Goal: Task Accomplishment & Management: Manage account settings

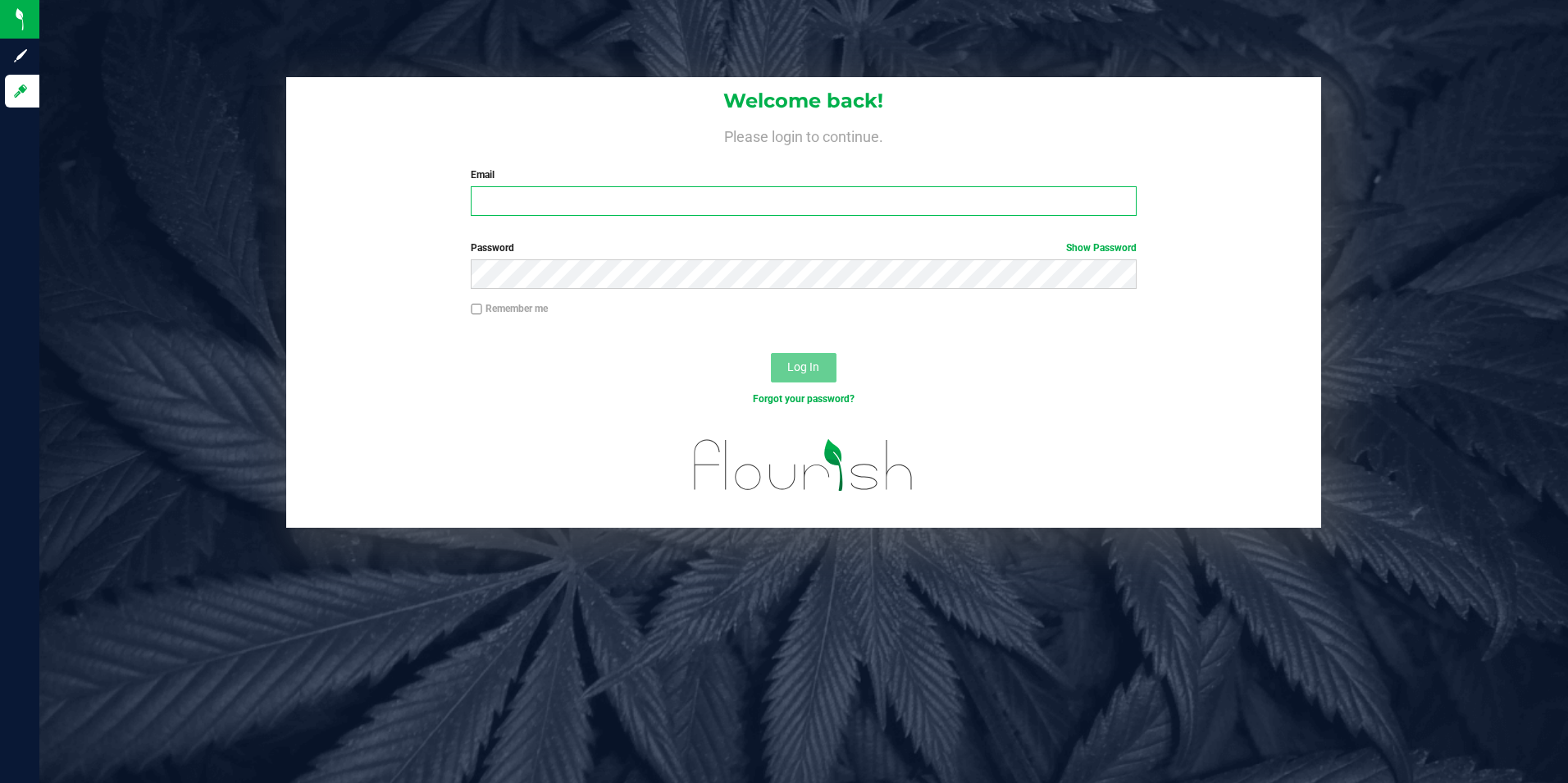
type input "[EMAIL_ADDRESS][DOMAIN_NAME]"
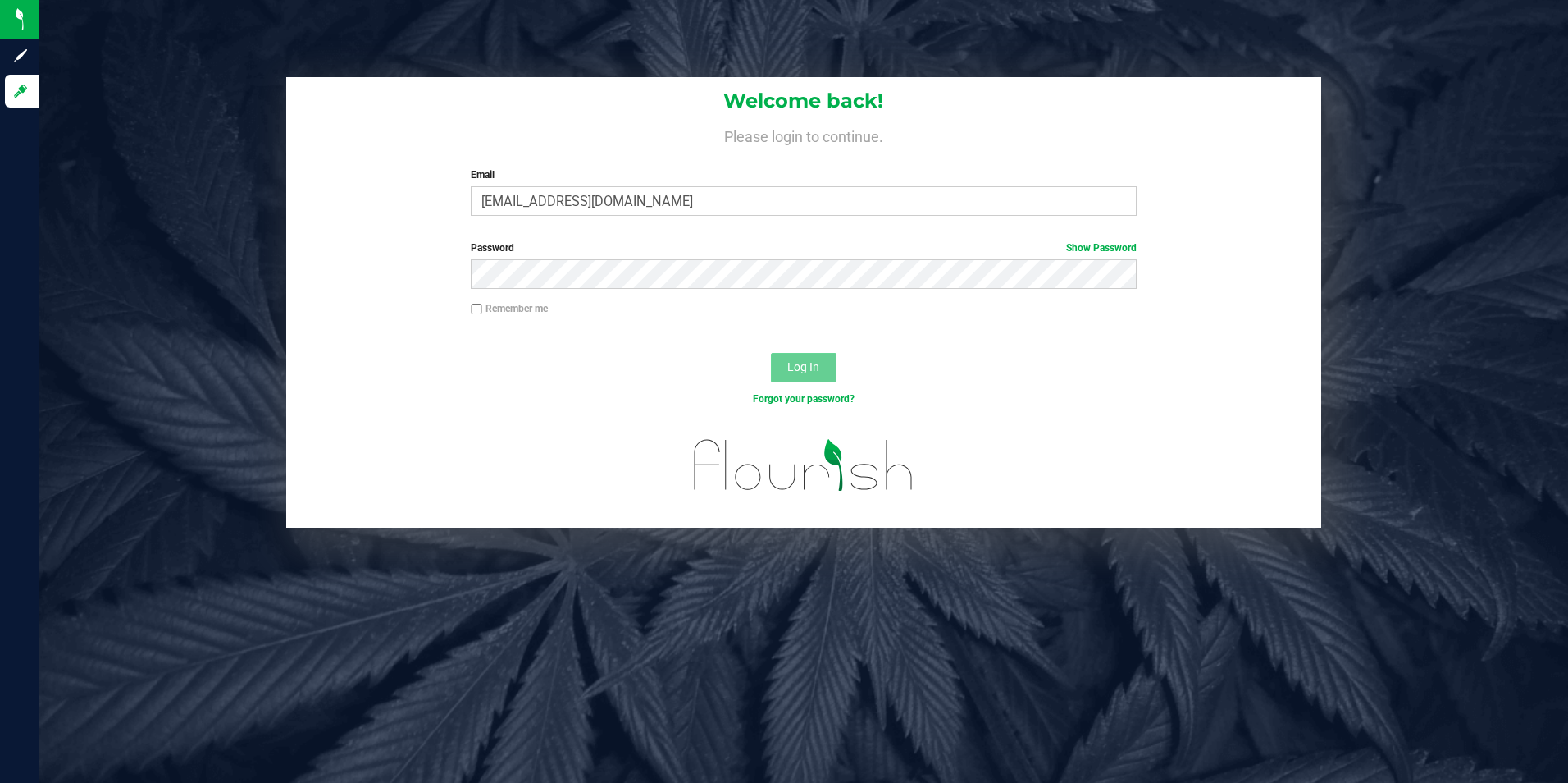
click at [802, 377] on button "Log In" at bounding box center [804, 367] width 66 height 29
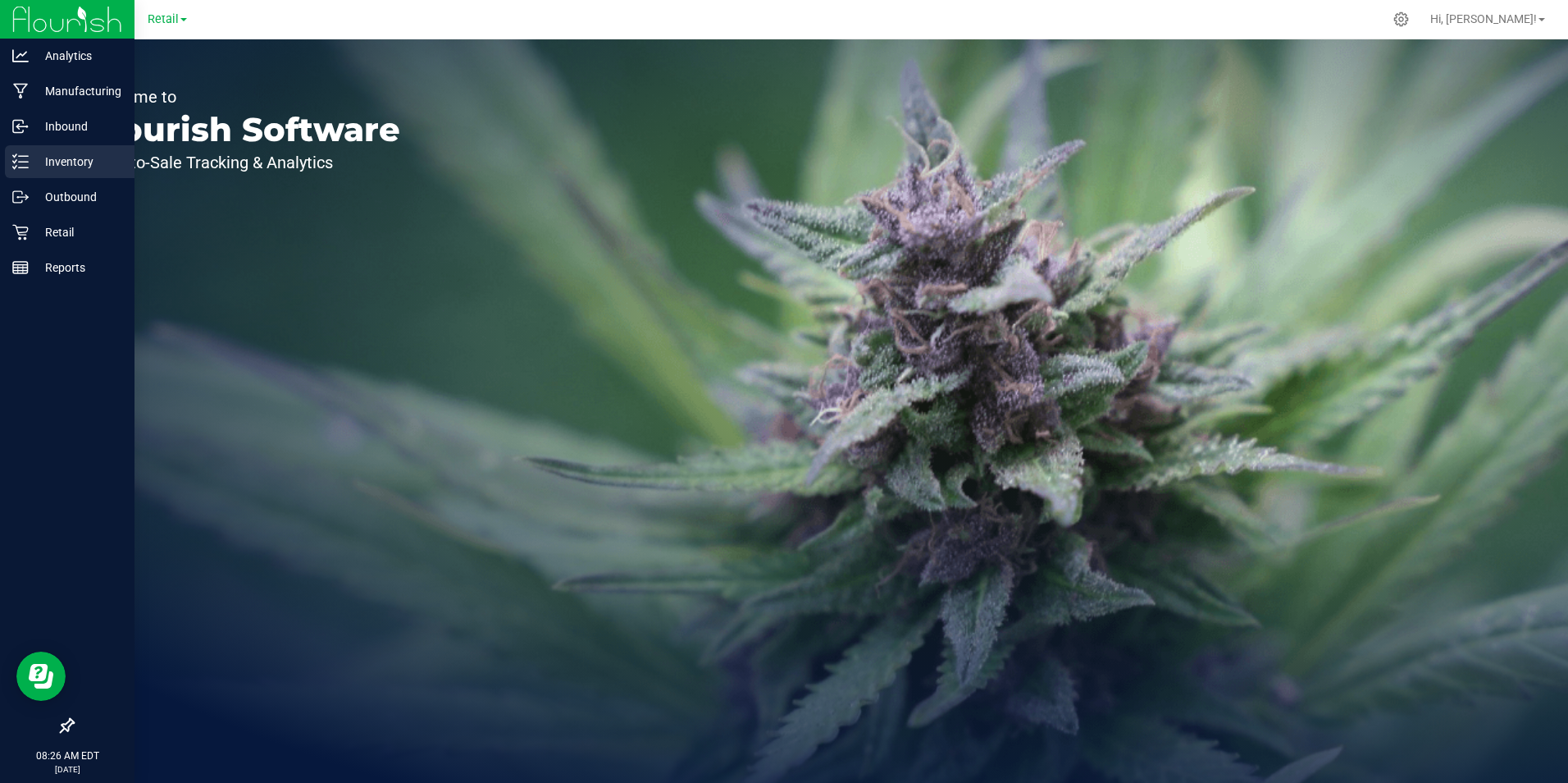
click at [58, 158] on p "Inventory" at bounding box center [77, 161] width 98 height 20
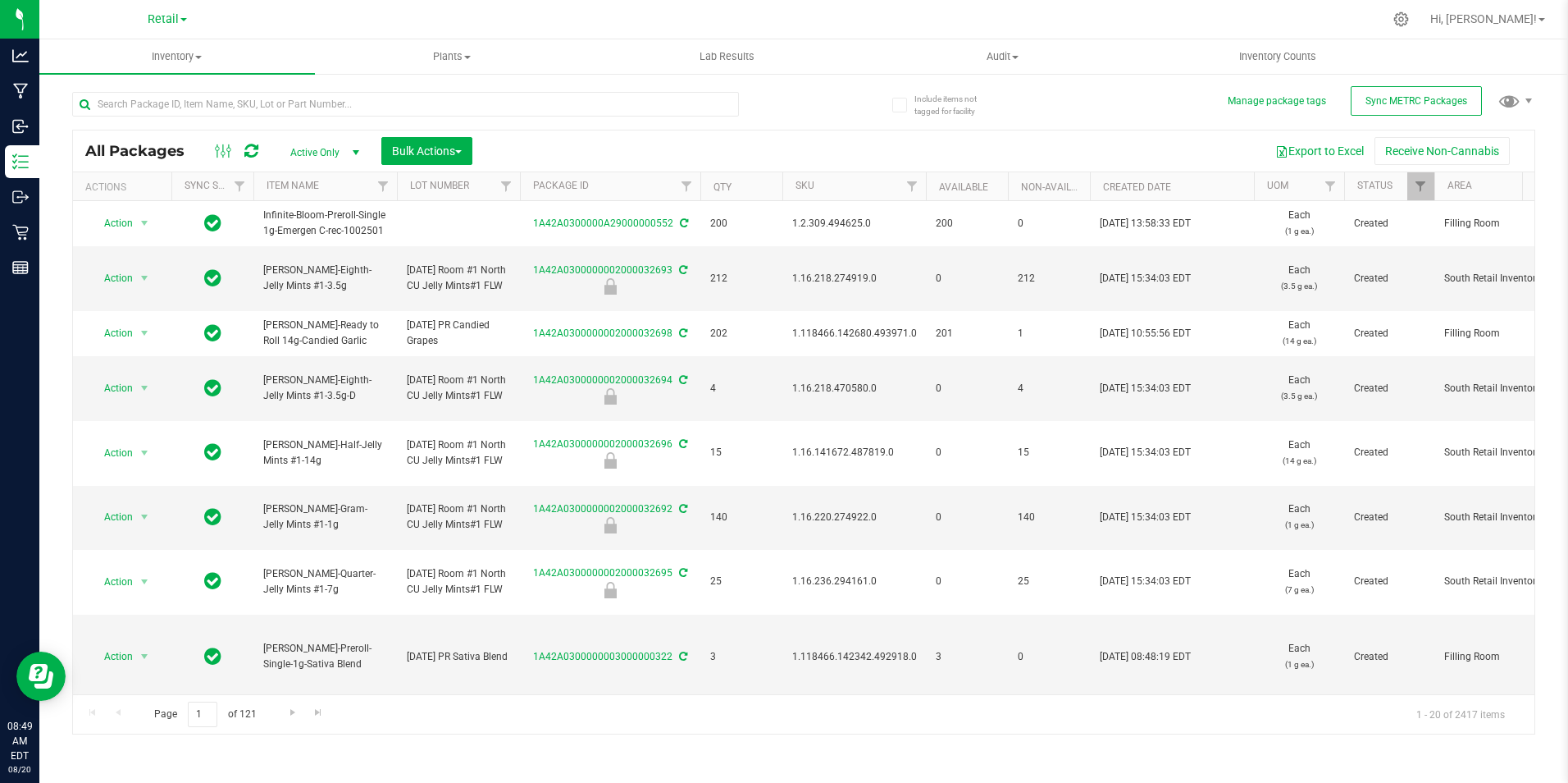
click at [346, 148] on span "select" at bounding box center [355, 153] width 21 height 23
click at [322, 249] on li "All" at bounding box center [321, 252] width 89 height 25
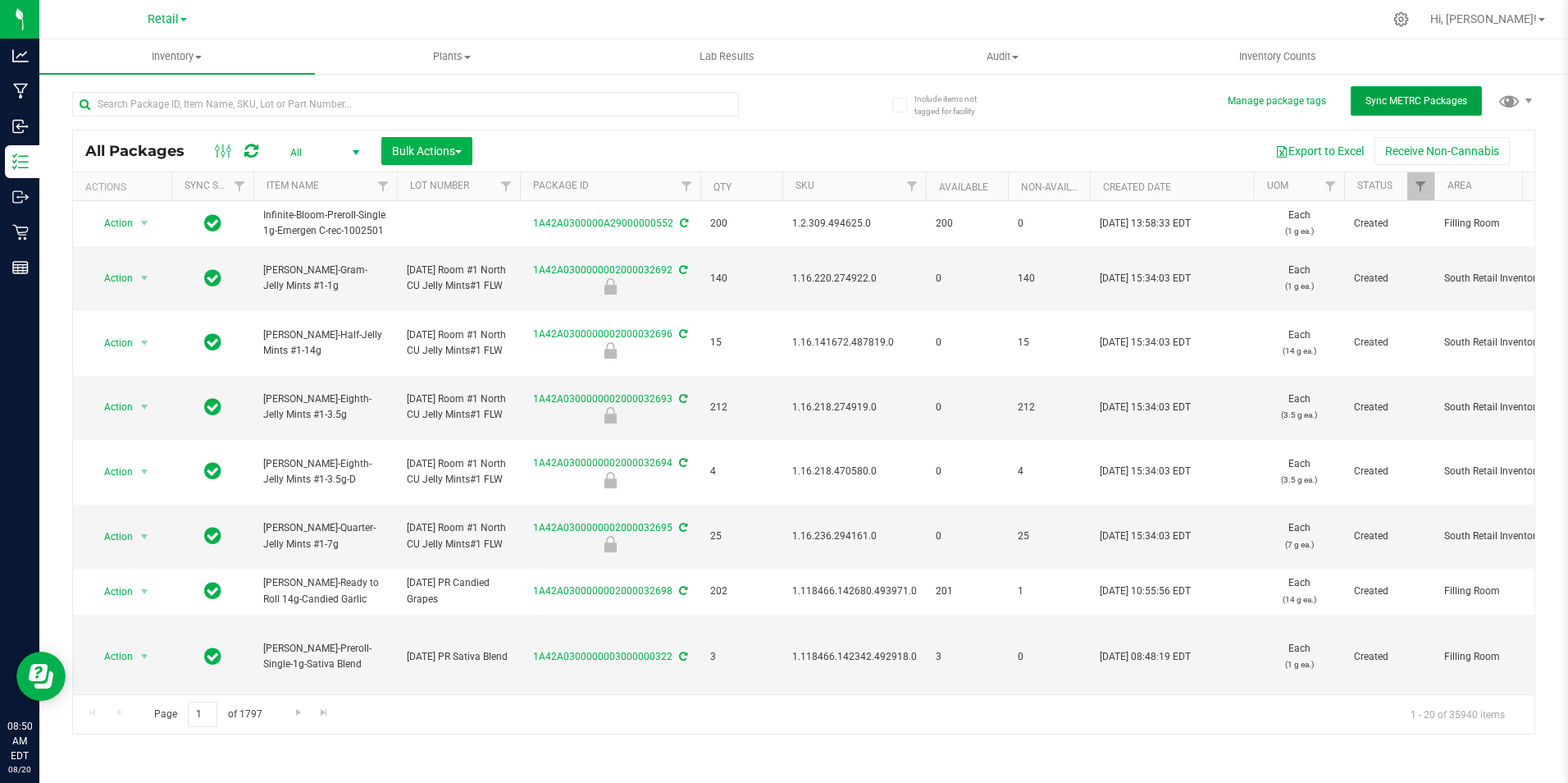
click at [1394, 93] on button "Sync METRC Packages" at bounding box center [1416, 100] width 131 height 29
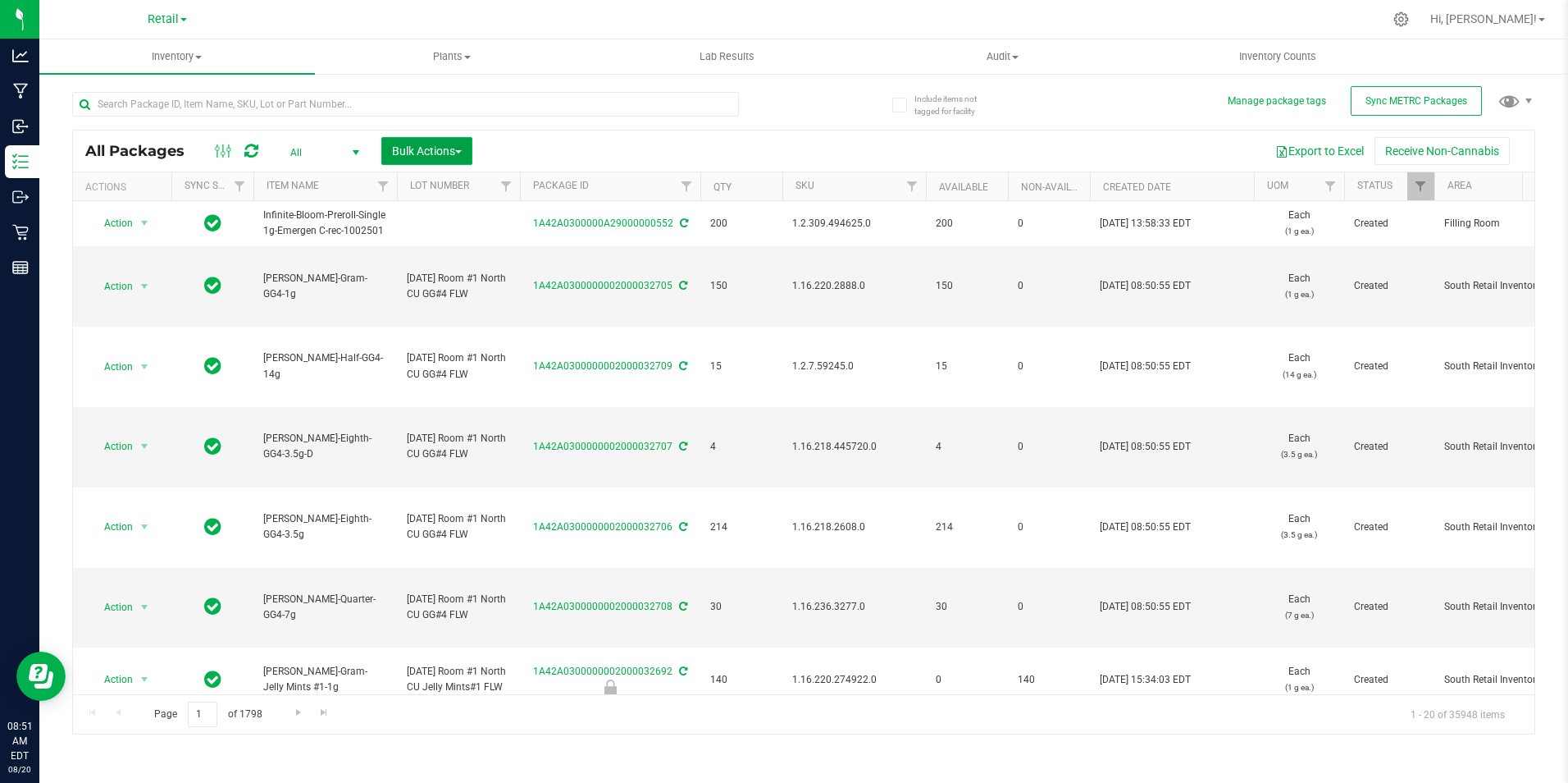
click at [460, 158] on button "Bulk Actions" at bounding box center [426, 151] width 91 height 28
click at [460, 310] on span "Lock/Unlock packages" at bounding box center [447, 308] width 112 height 13
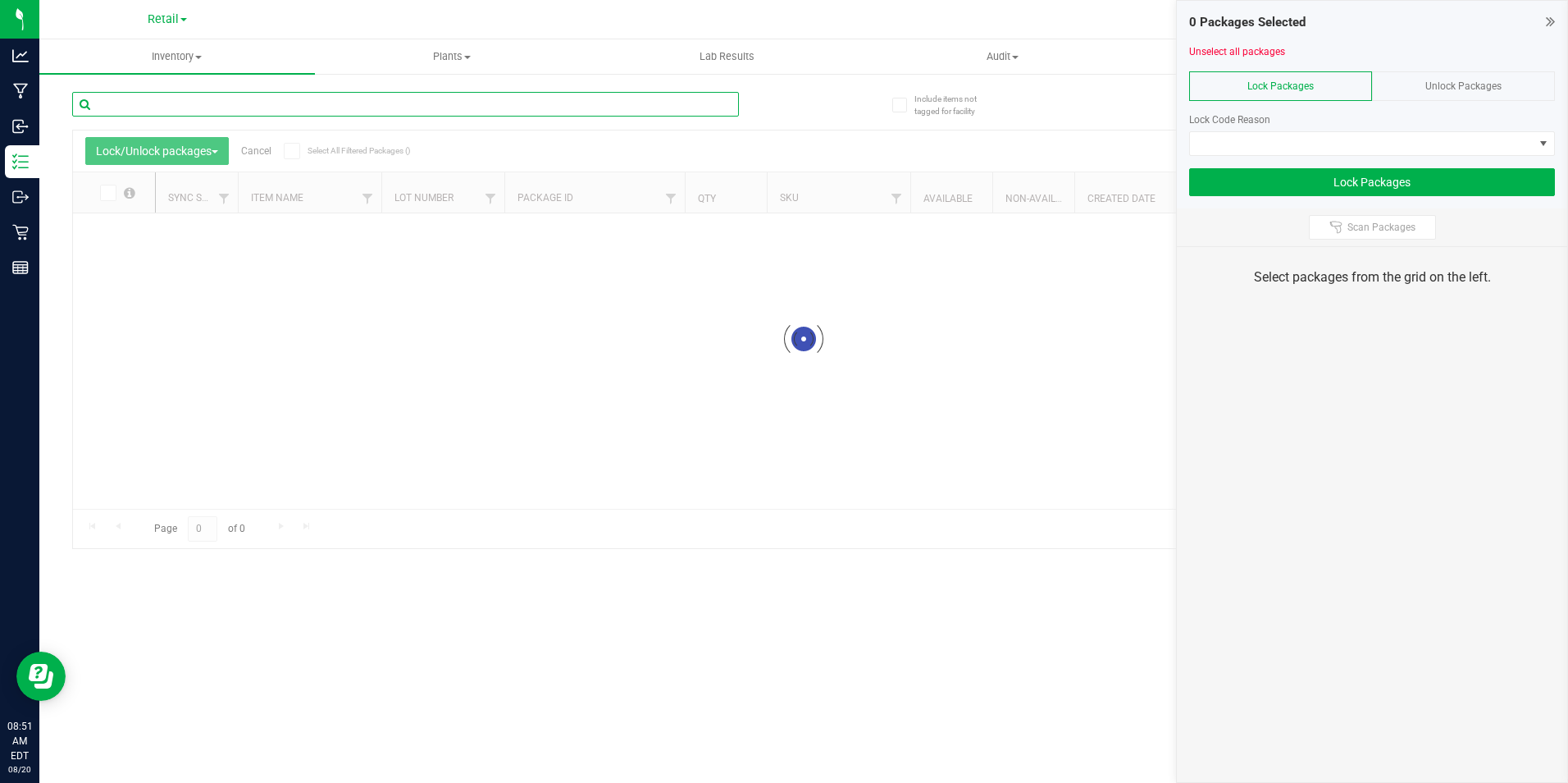
click at [355, 109] on input "text" at bounding box center [405, 104] width 667 height 25
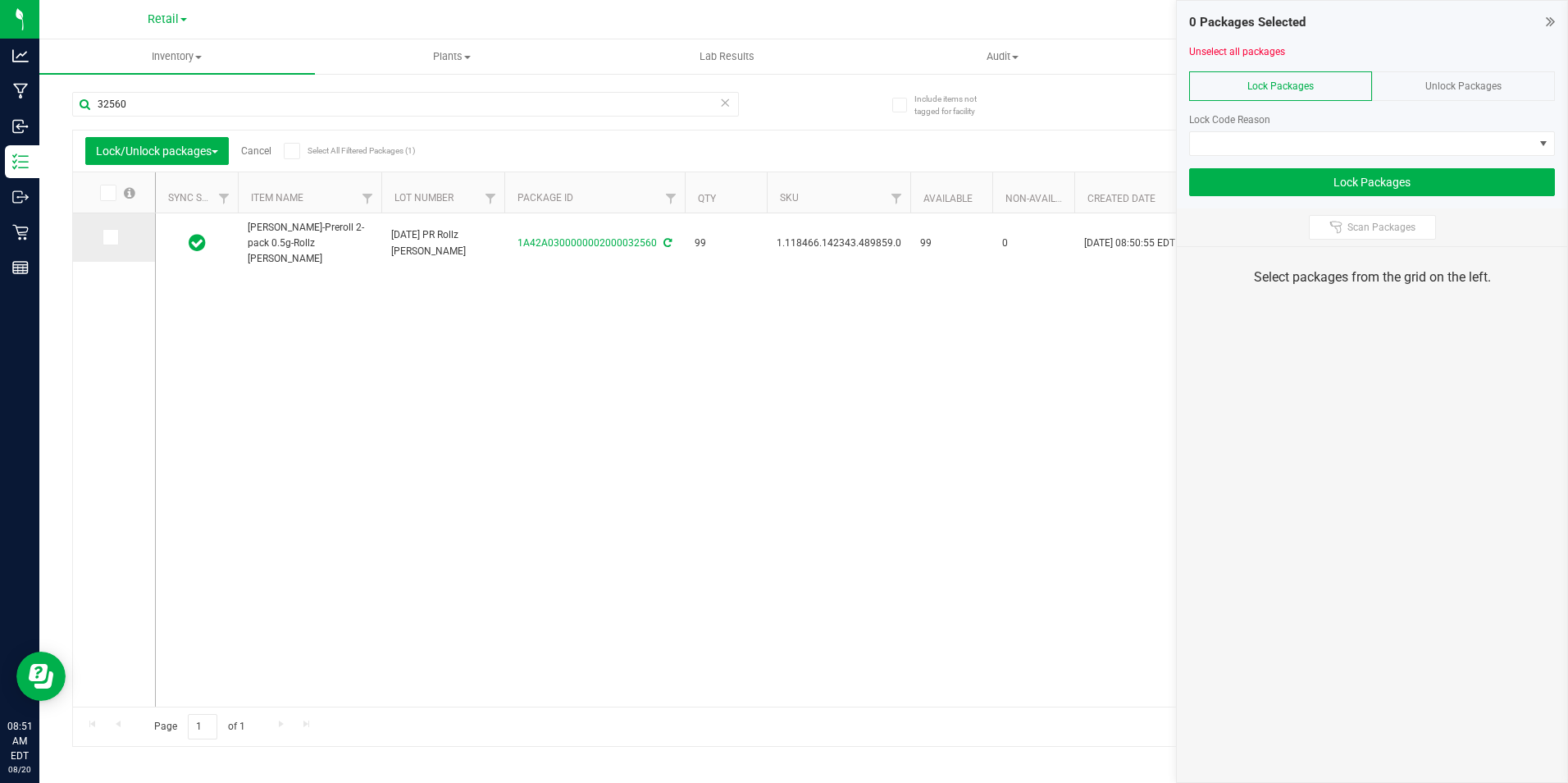
click at [113, 237] on icon at bounding box center [108, 237] width 10 height 0
click at [0, 0] on input "checkbox" at bounding box center [0, 0] width 0 height 0
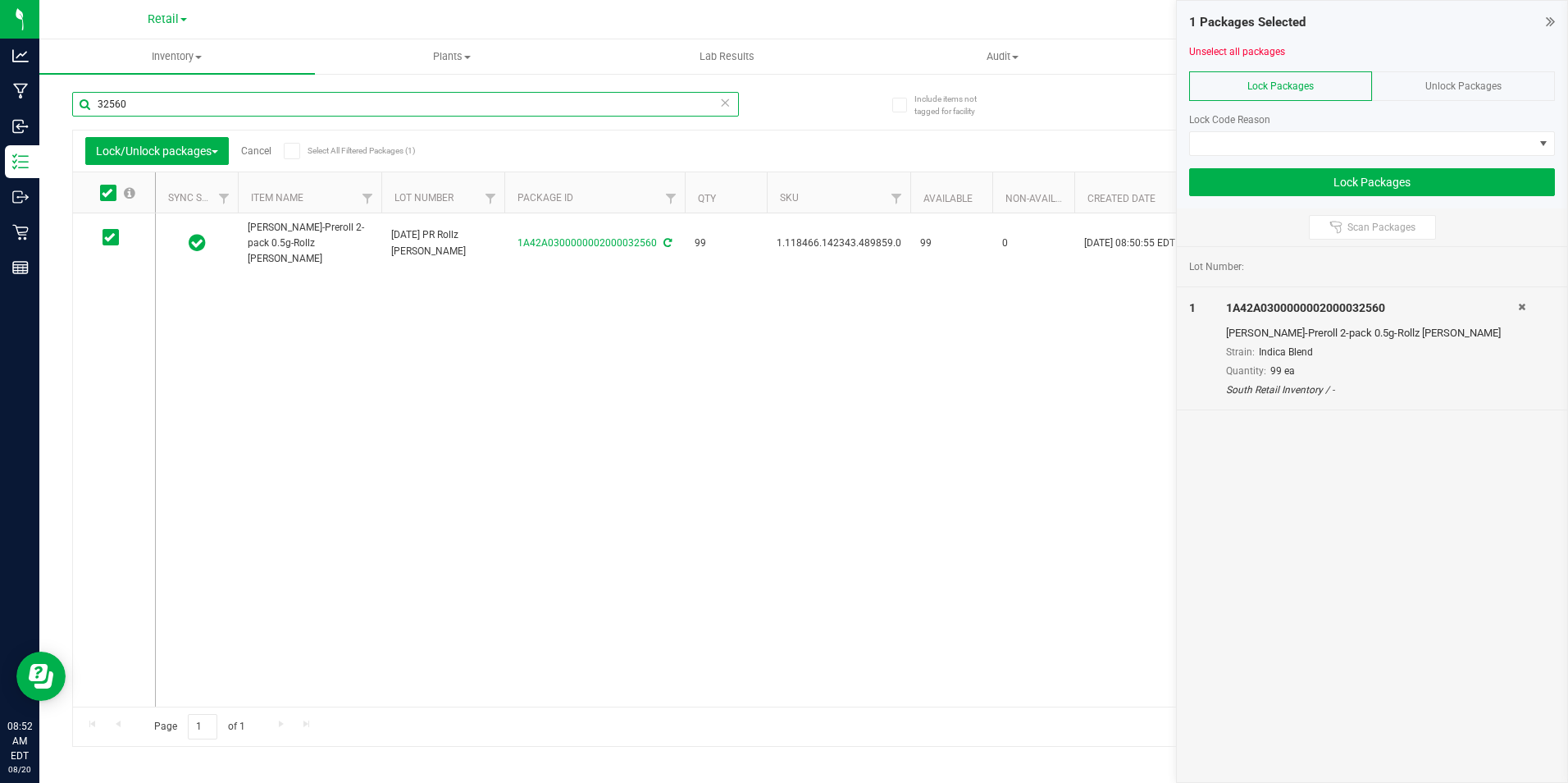
click at [155, 103] on input "32560" at bounding box center [405, 104] width 667 height 25
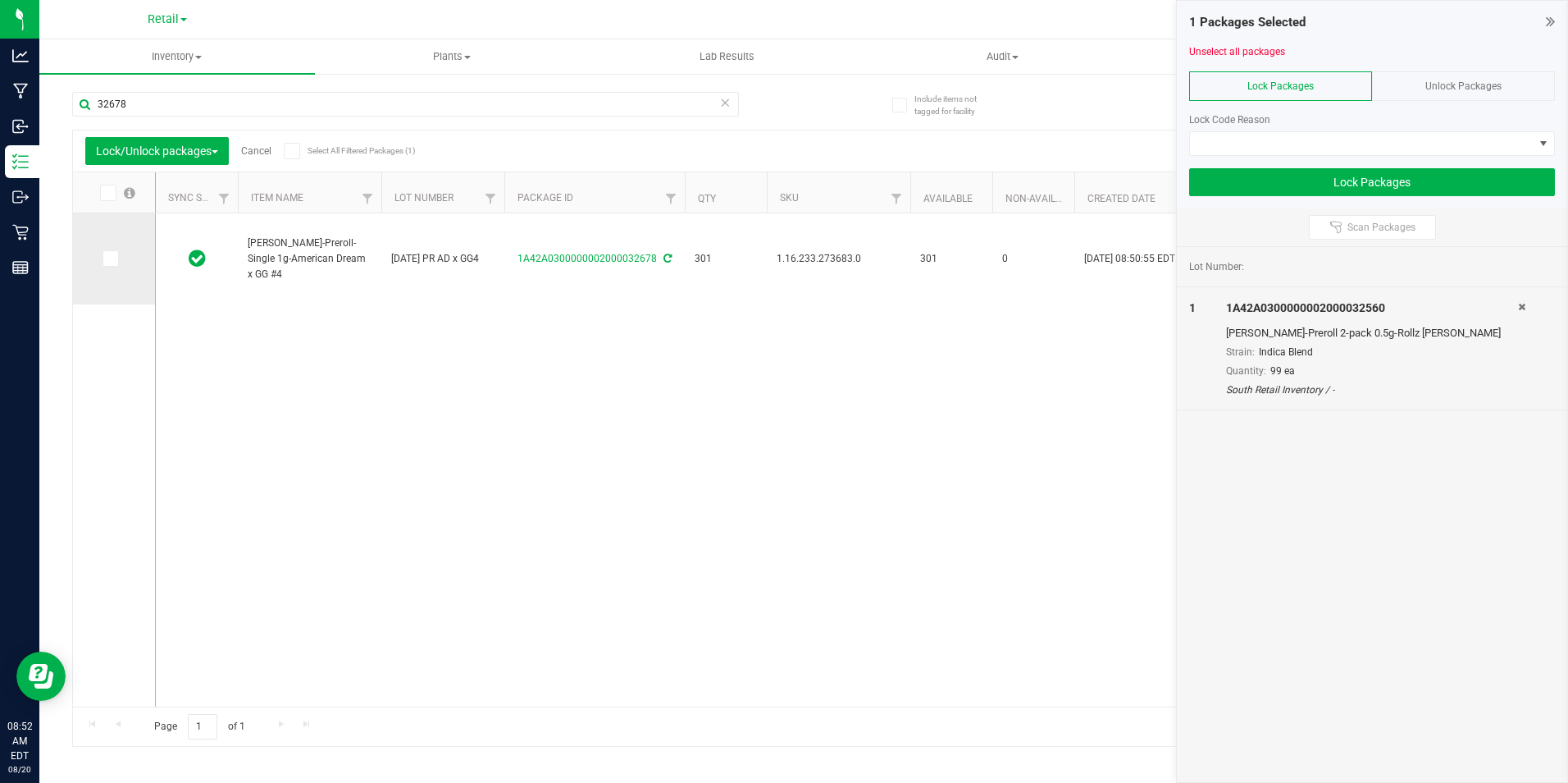
click at [109, 258] on icon at bounding box center [108, 258] width 10 height 0
click at [0, 0] on input "checkbox" at bounding box center [0, 0] width 0 height 0
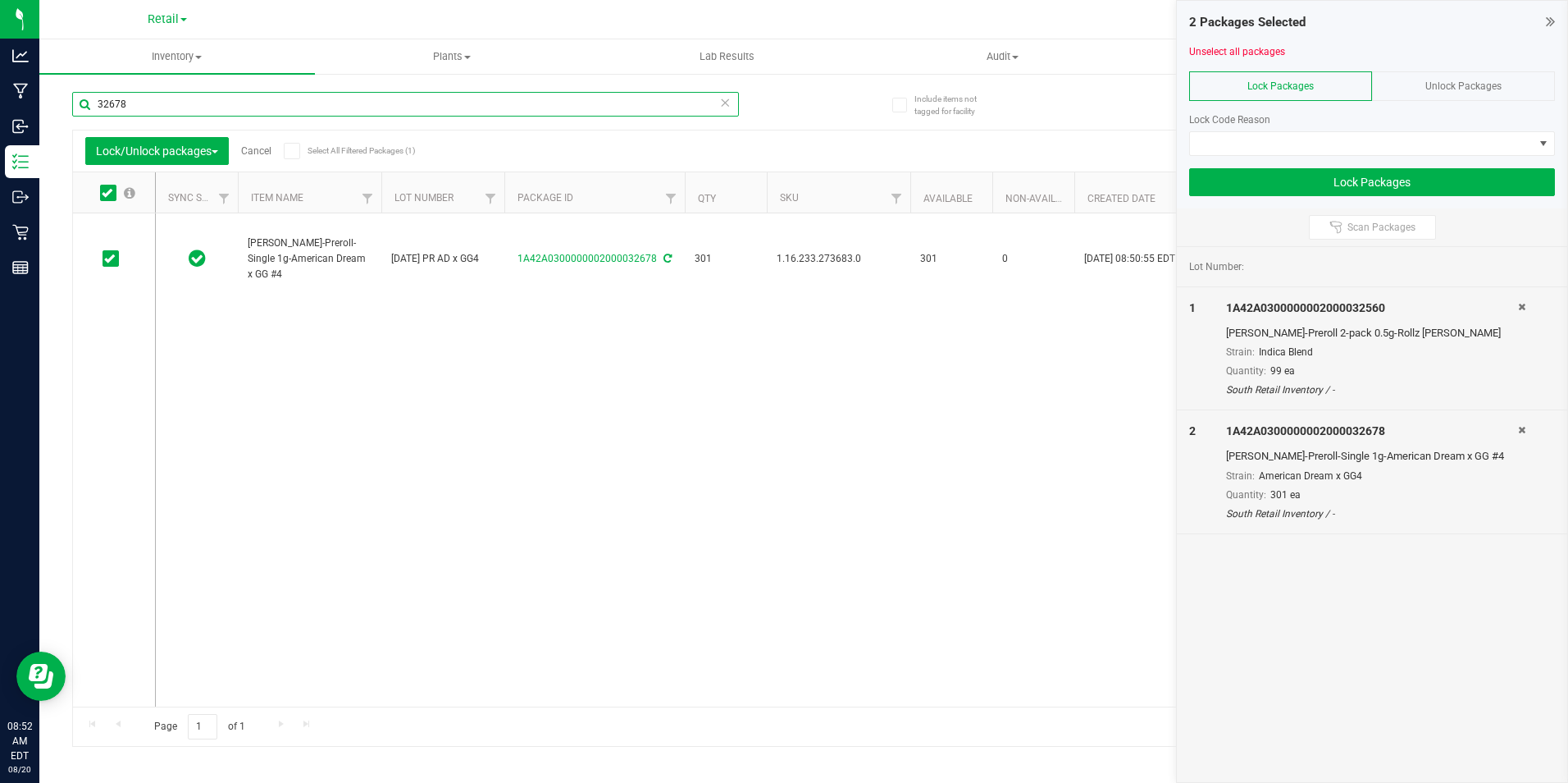
click at [229, 96] on input "32678" at bounding box center [405, 104] width 667 height 25
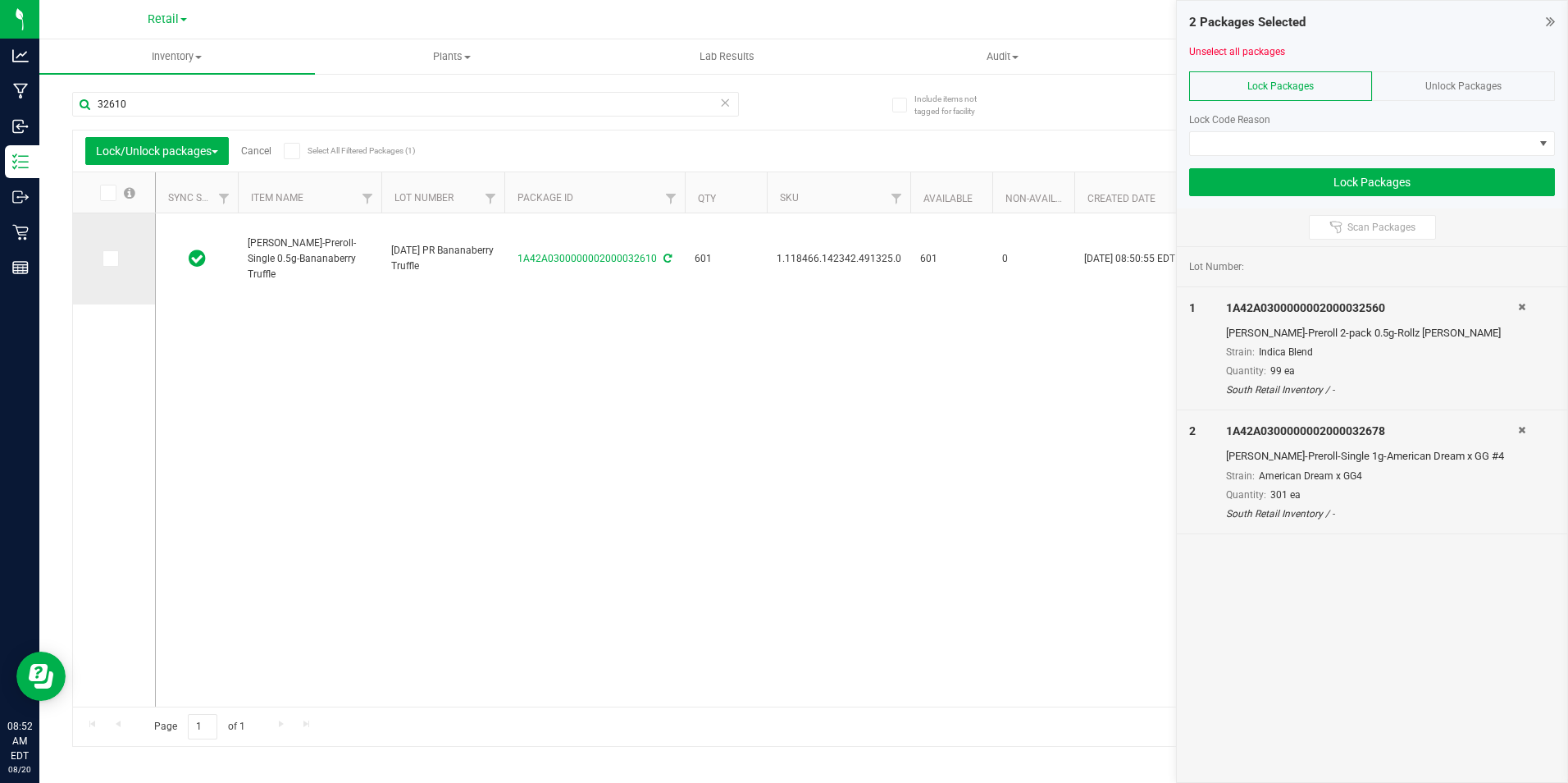
click at [106, 258] on icon at bounding box center [108, 258] width 10 height 0
click at [0, 0] on input "checkbox" at bounding box center [0, 0] width 0 height 0
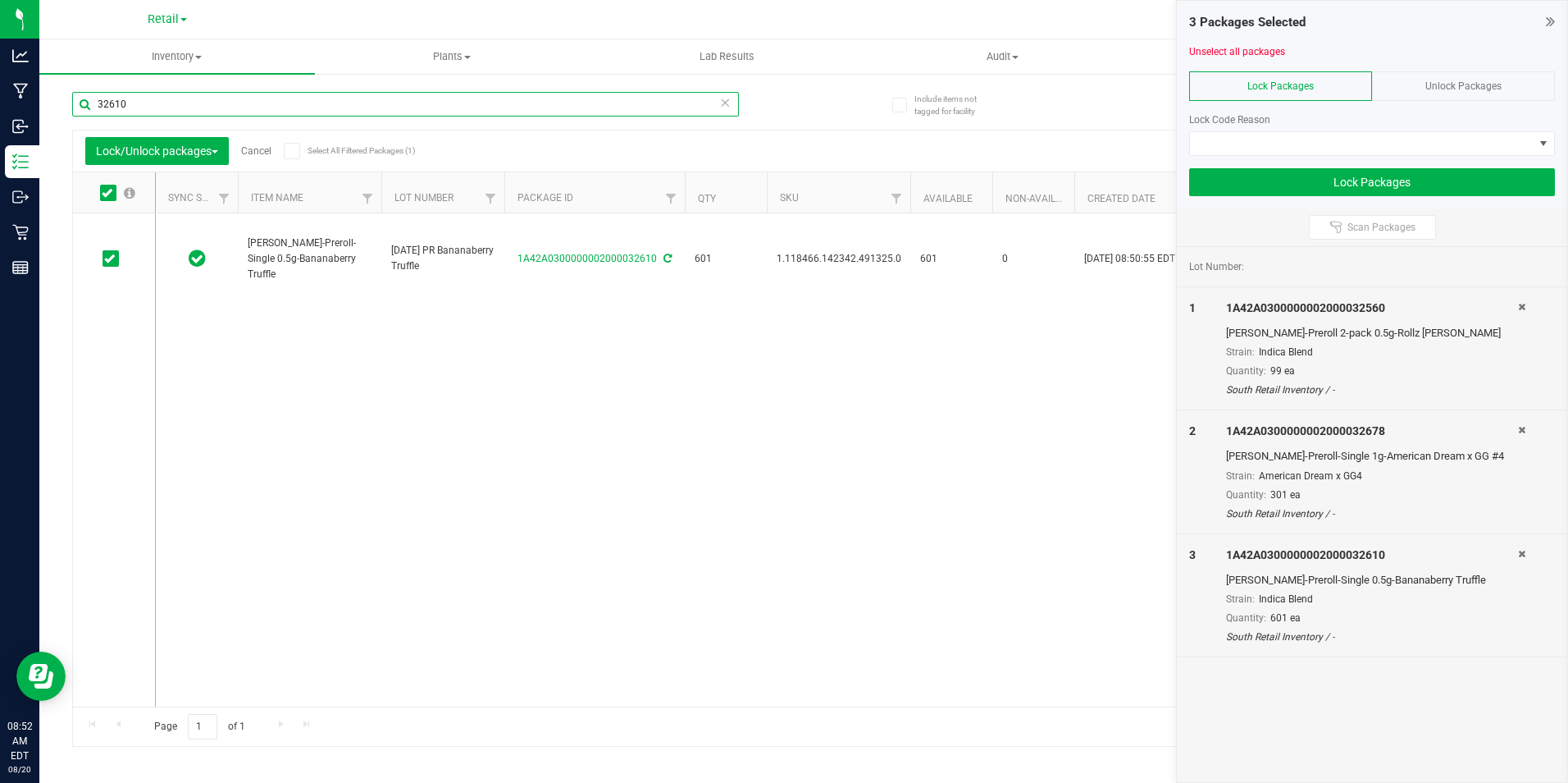
click at [181, 108] on input "32610" at bounding box center [405, 104] width 667 height 25
click at [111, 258] on icon at bounding box center [108, 258] width 10 height 0
click at [0, 0] on input "checkbox" at bounding box center [0, 0] width 0 height 0
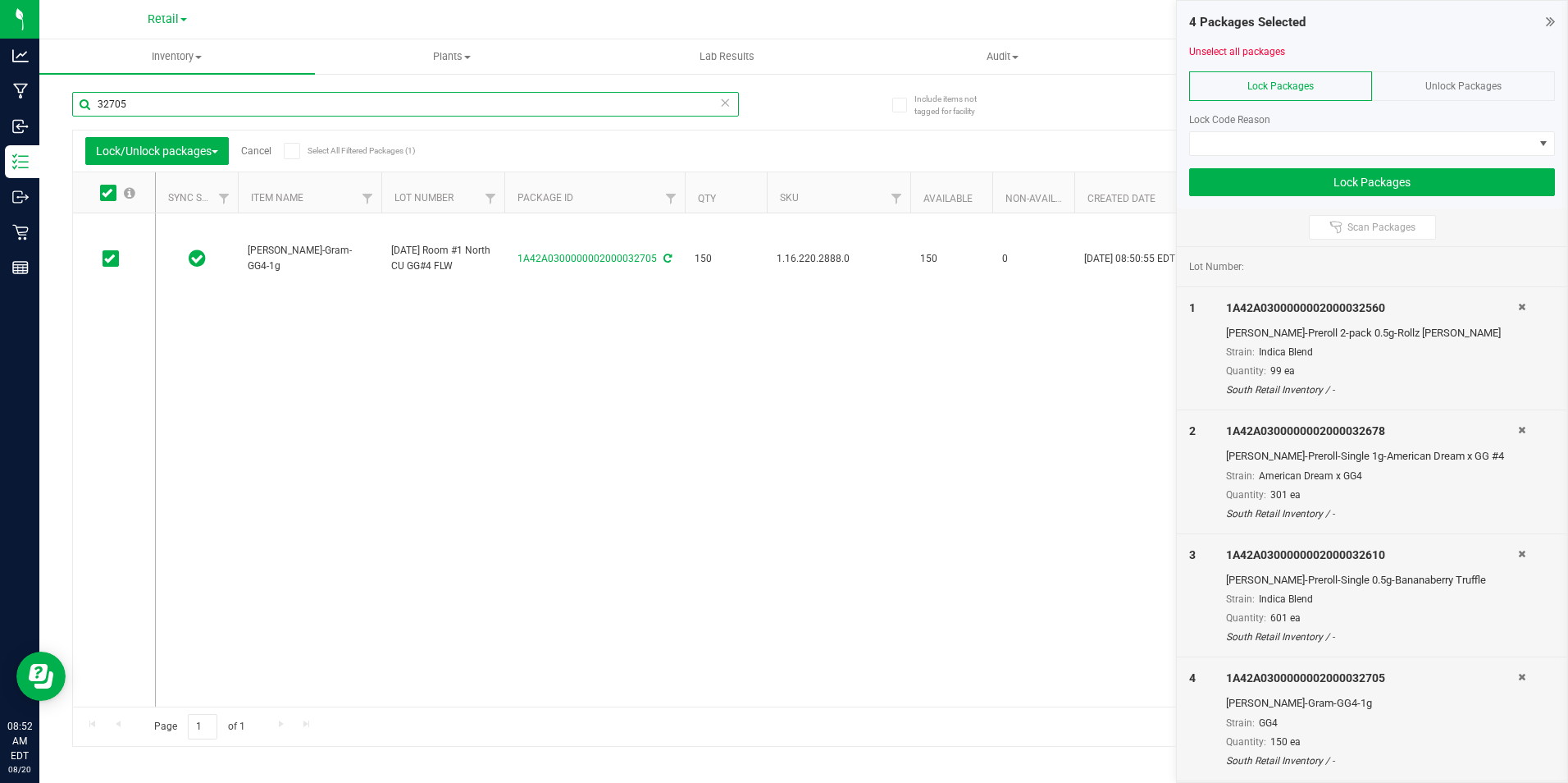
click at [164, 103] on input "32705" at bounding box center [405, 104] width 667 height 25
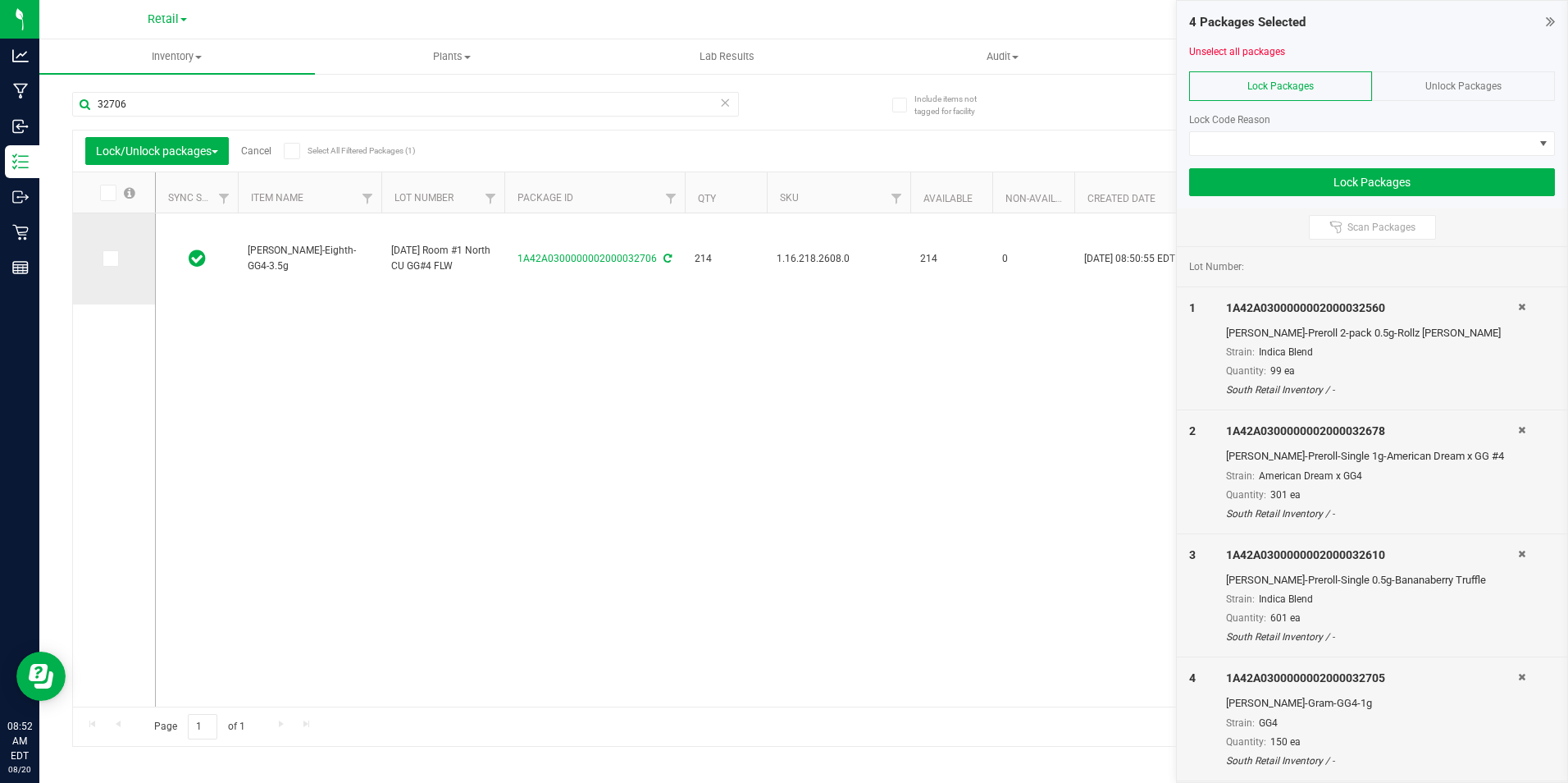
click at [107, 258] on icon at bounding box center [108, 258] width 10 height 0
click at [0, 0] on input "checkbox" at bounding box center [0, 0] width 0 height 0
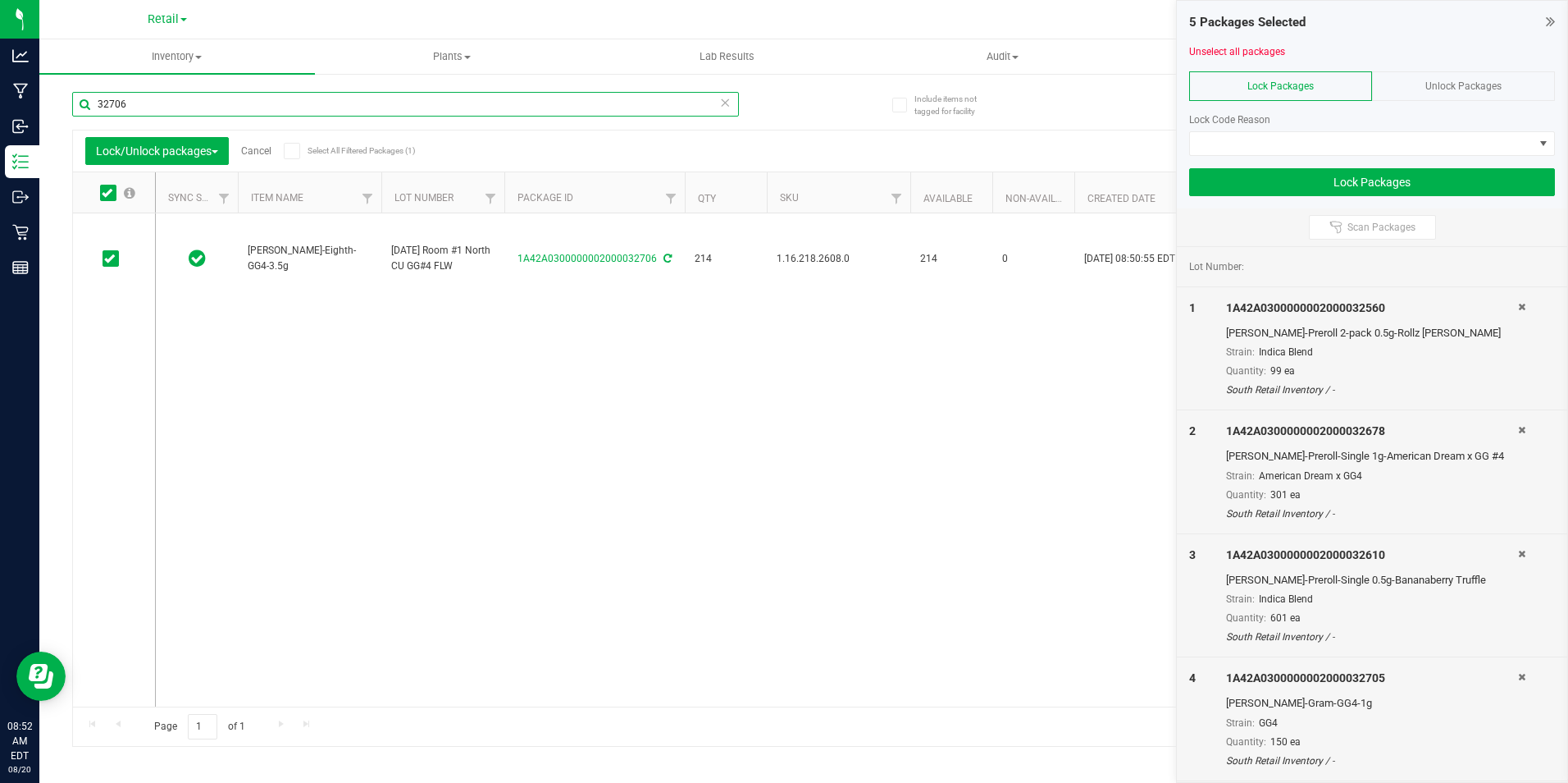
click at [203, 100] on input "32706" at bounding box center [405, 104] width 667 height 25
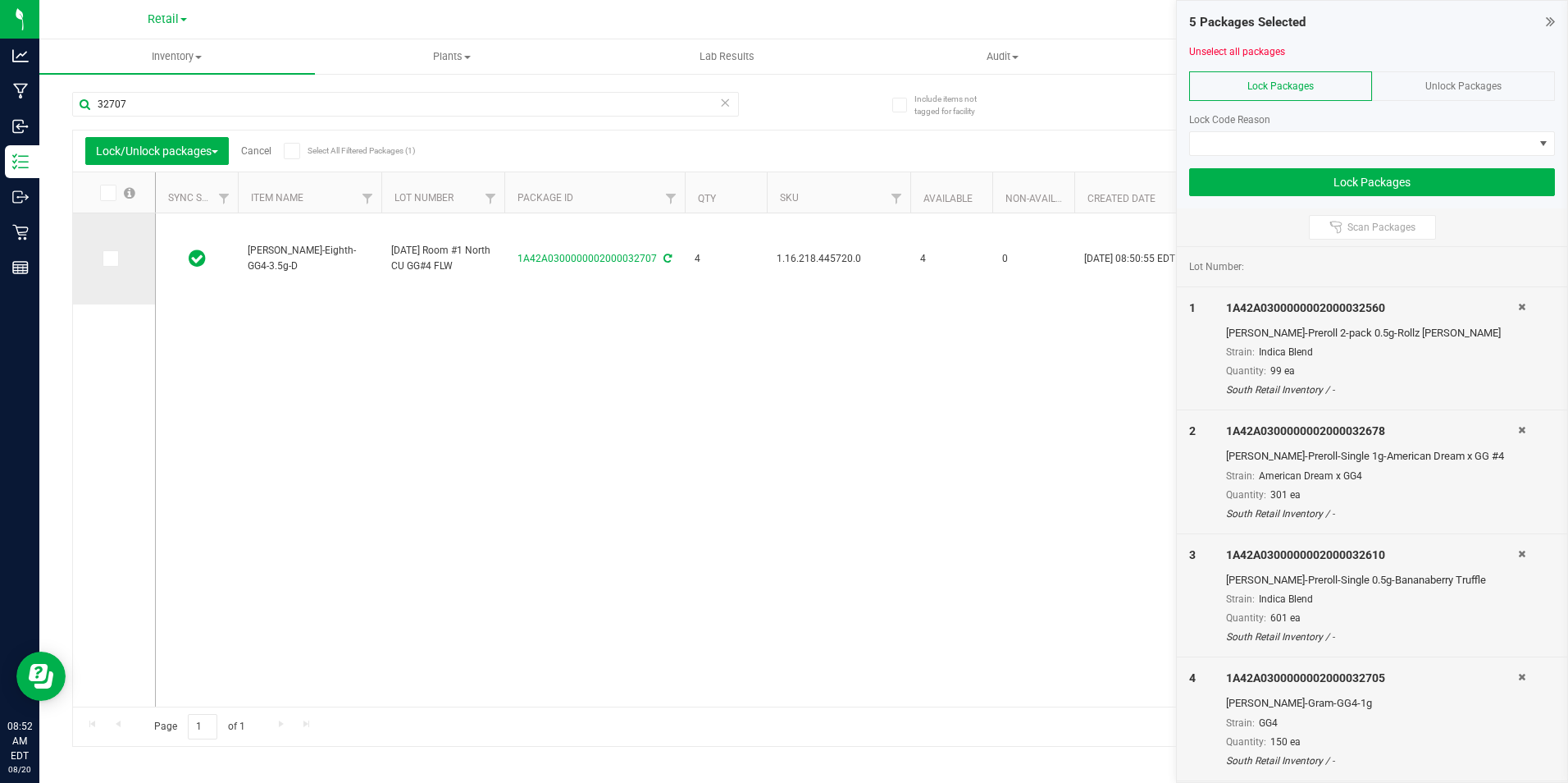
click at [108, 258] on icon at bounding box center [108, 258] width 10 height 0
click at [0, 0] on input "checkbox" at bounding box center [0, 0] width 0 height 0
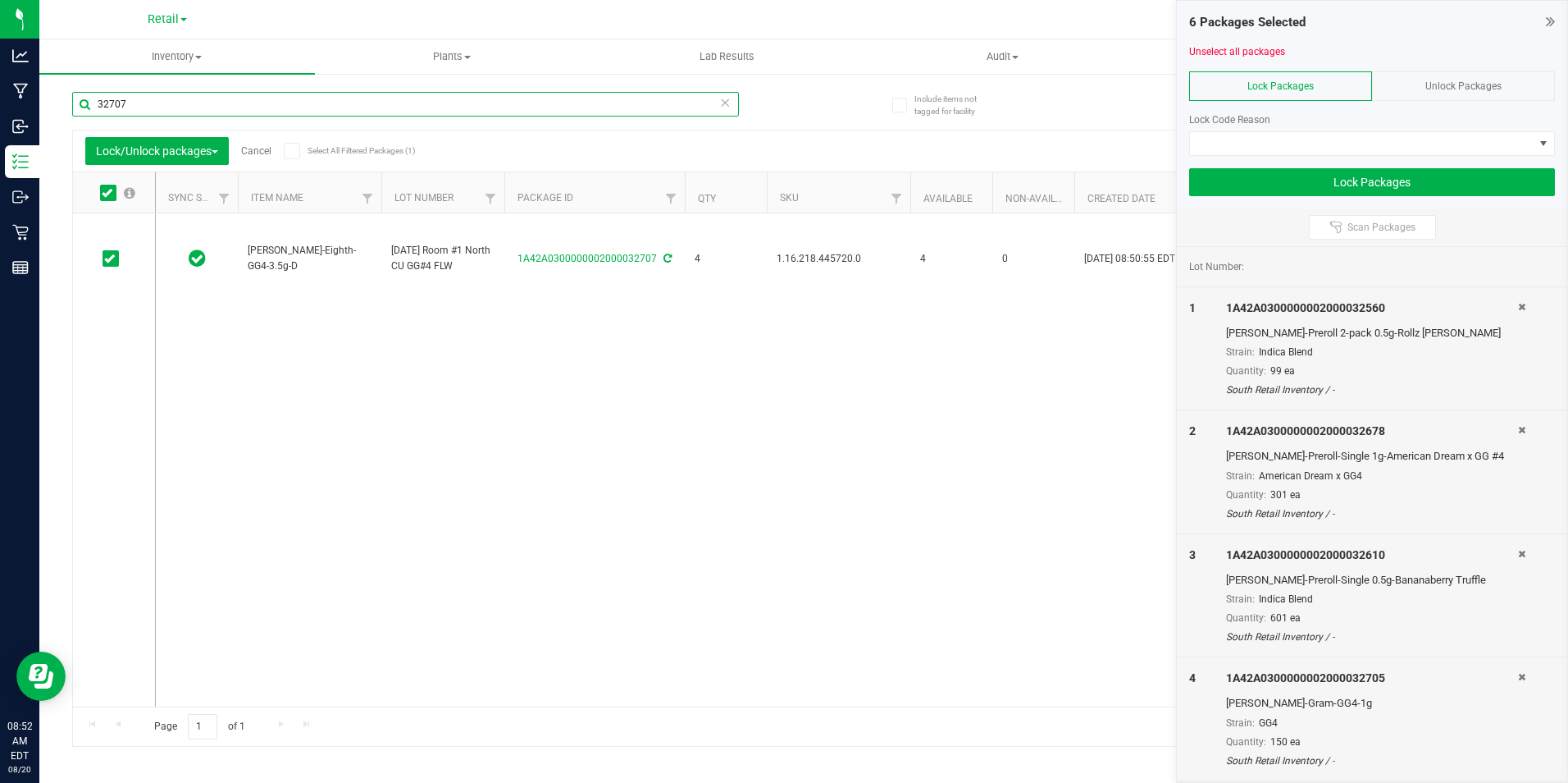
click at [159, 108] on input "32707" at bounding box center [405, 104] width 667 height 25
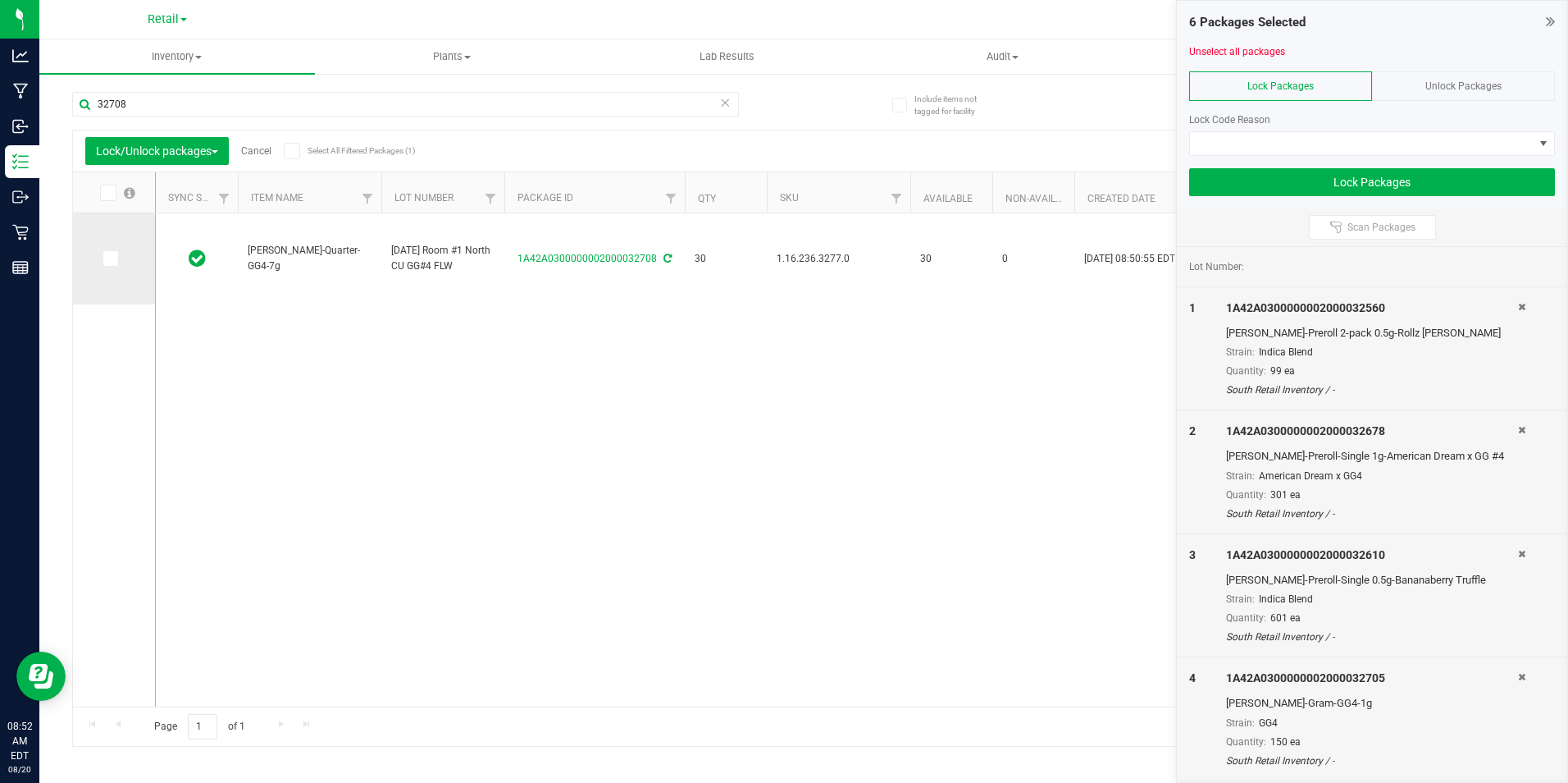
click at [118, 258] on span at bounding box center [110, 258] width 16 height 16
click at [0, 0] on input "checkbox" at bounding box center [0, 0] width 0 height 0
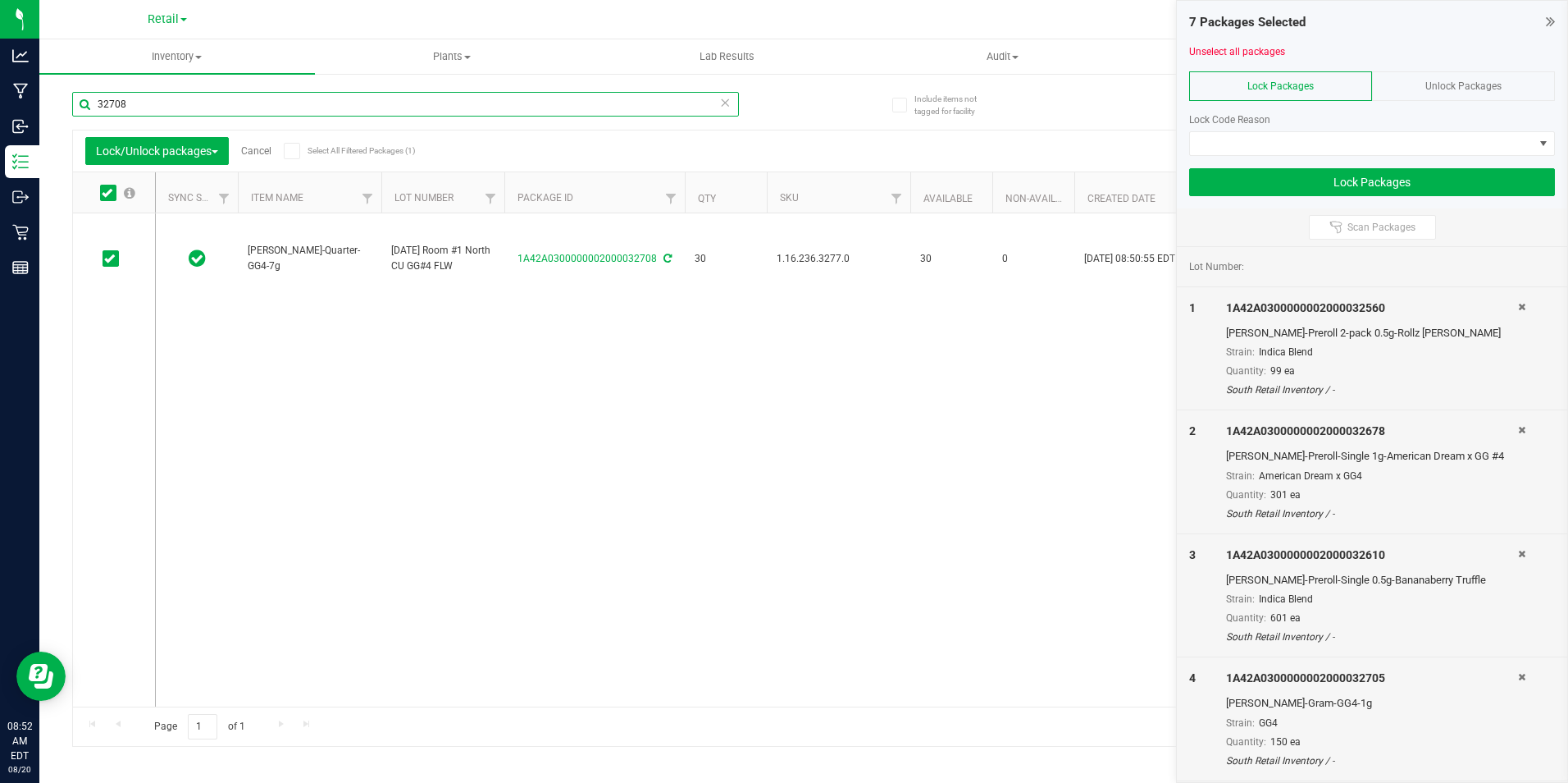
click at [184, 96] on input "32708" at bounding box center [405, 104] width 667 height 25
type input "32709"
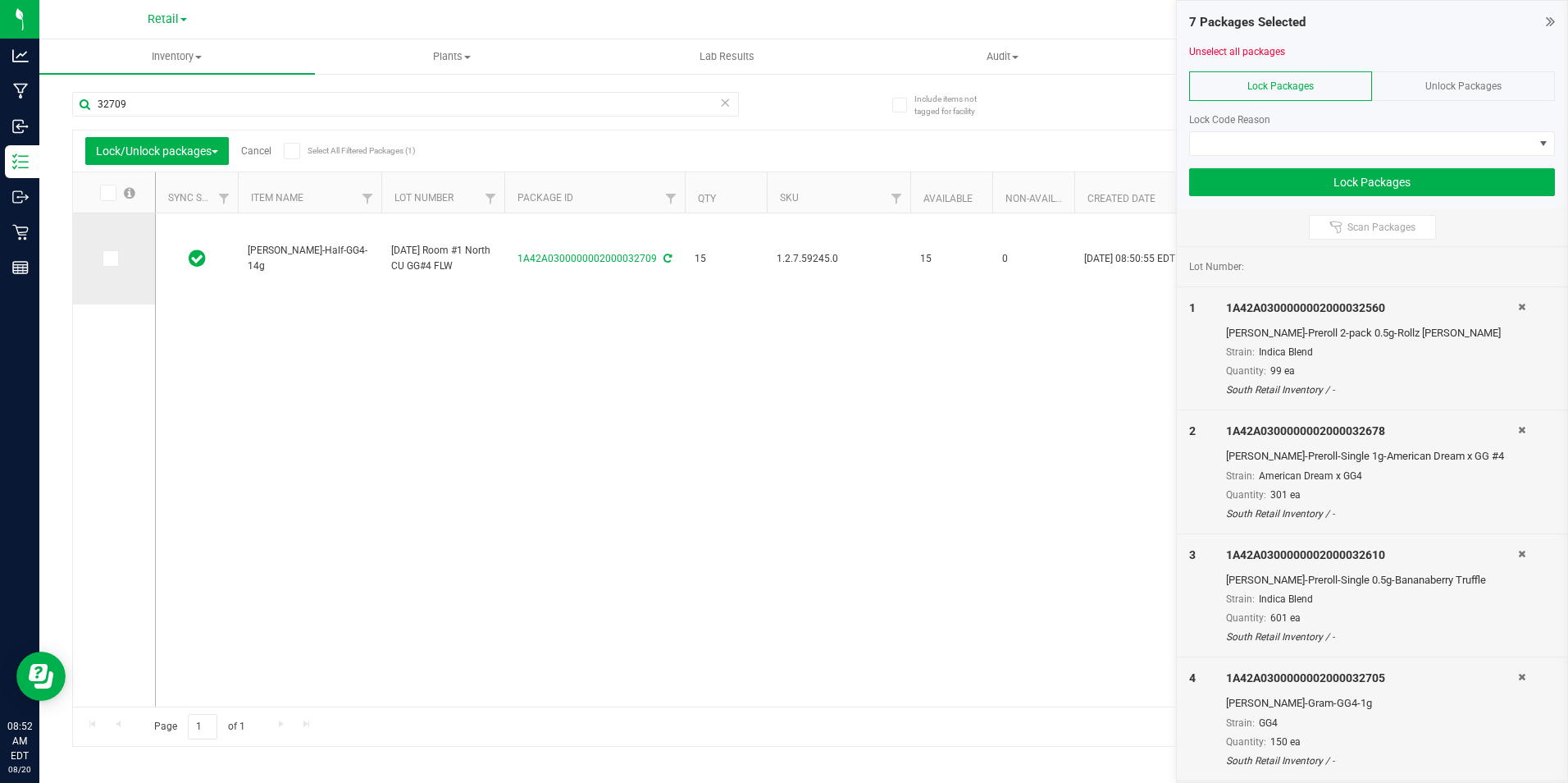
click at [105, 258] on icon at bounding box center [108, 258] width 10 height 0
click at [0, 0] on input "checkbox" at bounding box center [0, 0] width 0 height 0
click at [1247, 148] on span at bounding box center [1362, 143] width 343 height 23
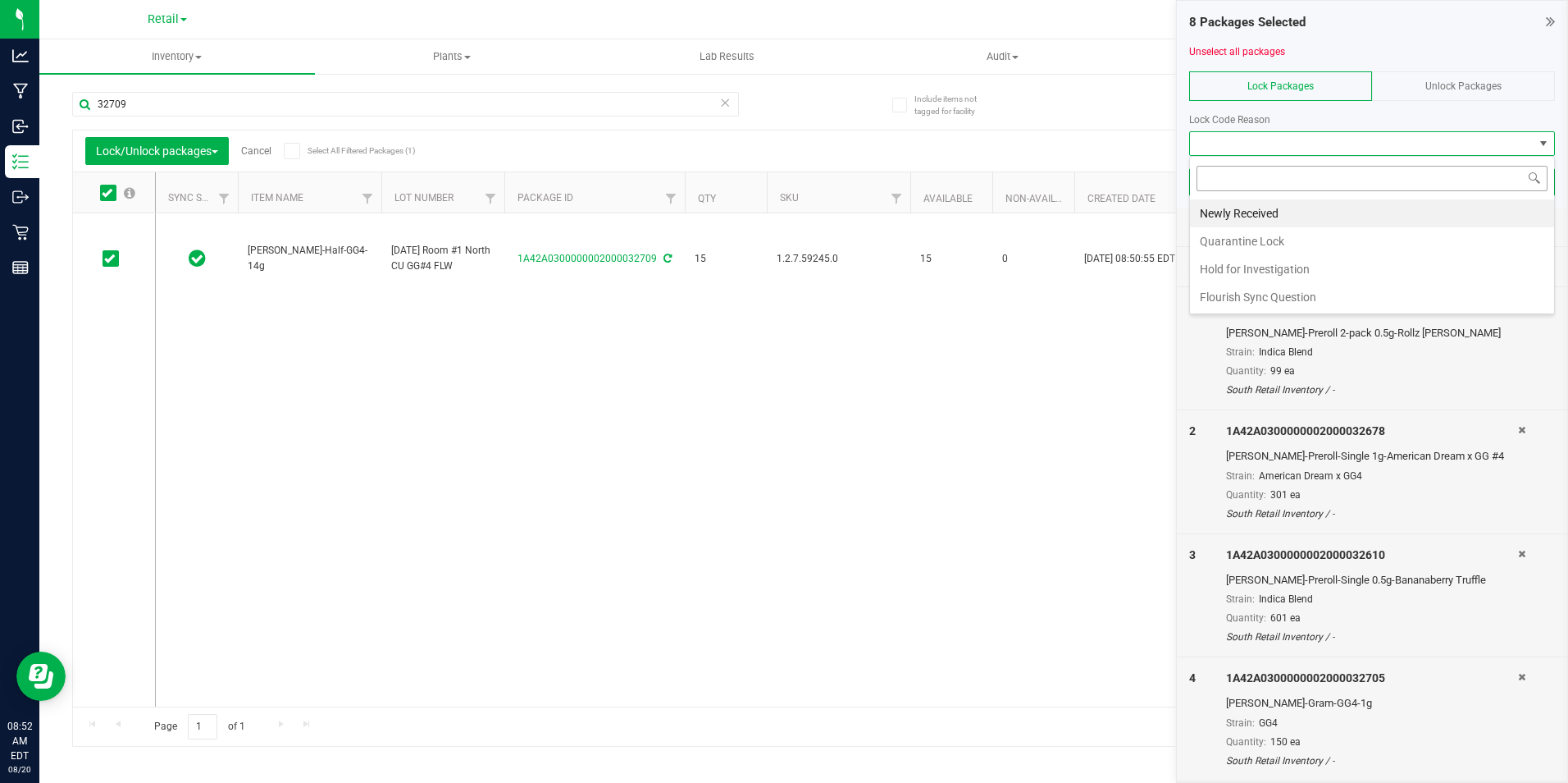
scroll to position [25, 366]
click at [1251, 218] on li "Newly Received" at bounding box center [1372, 213] width 364 height 28
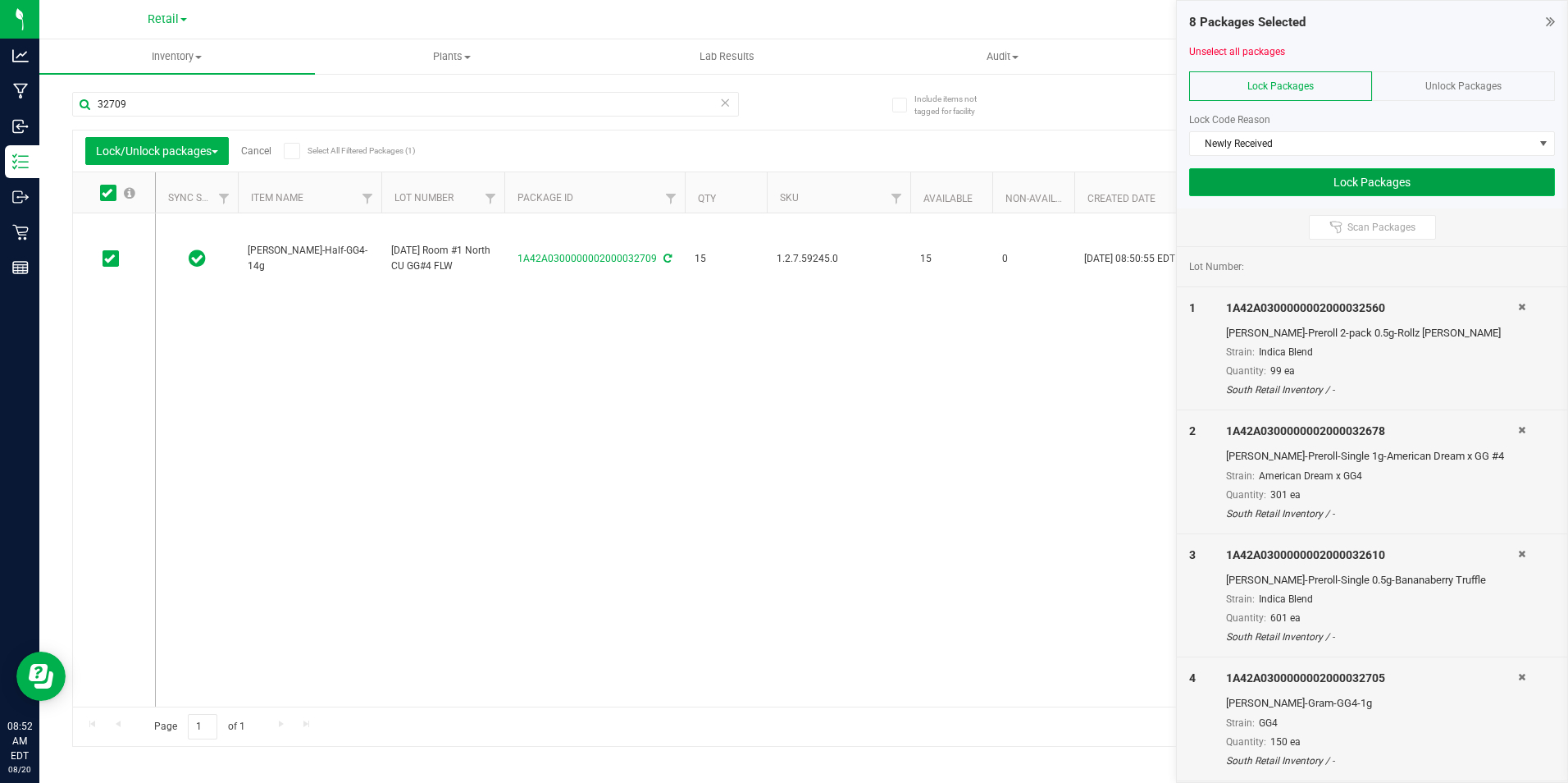
click at [1275, 185] on button "Lock Packages" at bounding box center [1372, 182] width 366 height 28
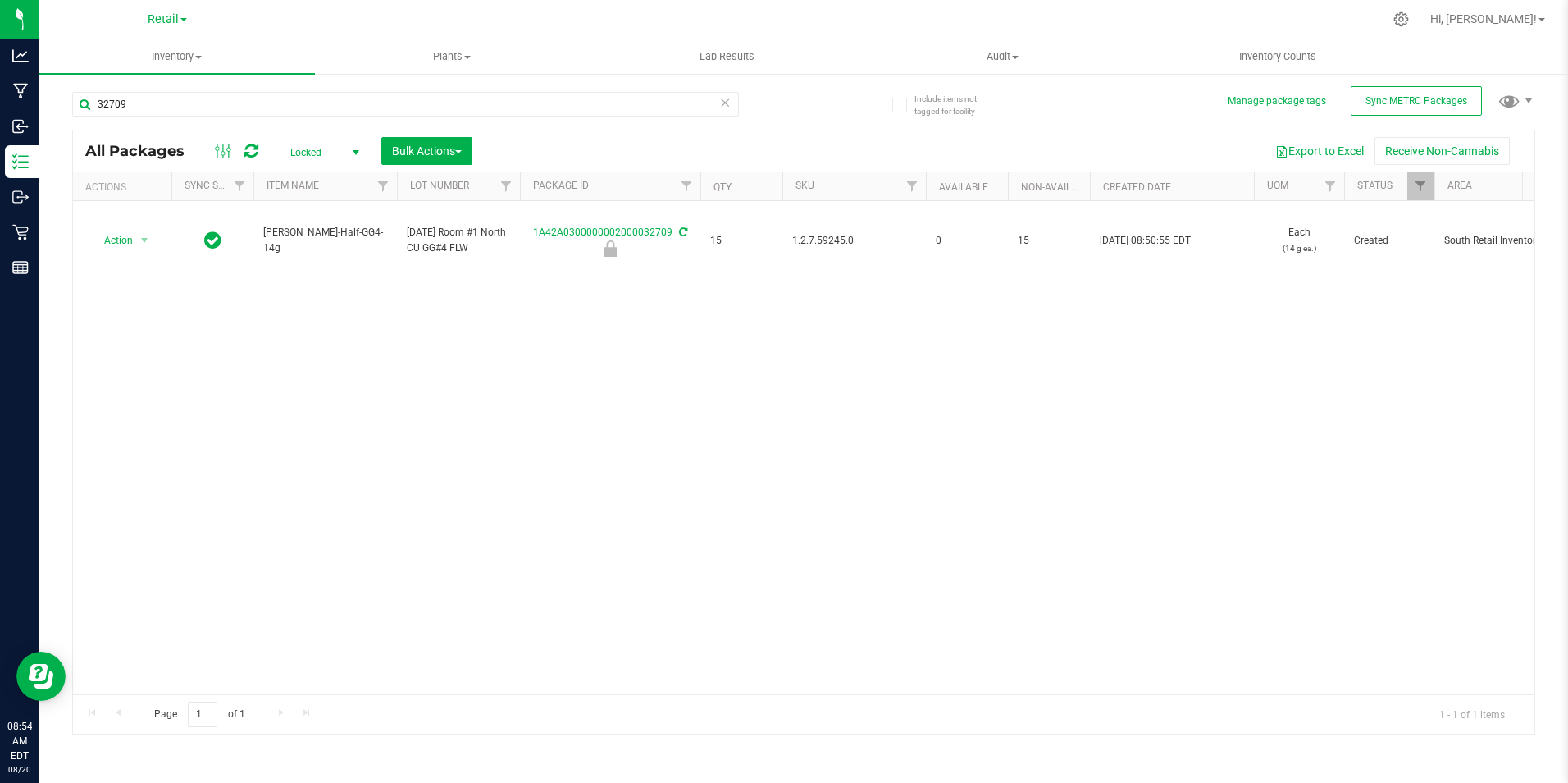
drag, startPoint x: 346, startPoint y: 143, endPoint x: 362, endPoint y: 144, distance: 16.0
click at [346, 144] on span "select" at bounding box center [355, 153] width 21 height 23
click at [327, 240] on li "All" at bounding box center [321, 252] width 89 height 25
click at [1402, 99] on span "Sync METRC Packages" at bounding box center [1416, 101] width 102 height 11
click at [462, 155] on span "Bulk Actions" at bounding box center [427, 151] width 70 height 13
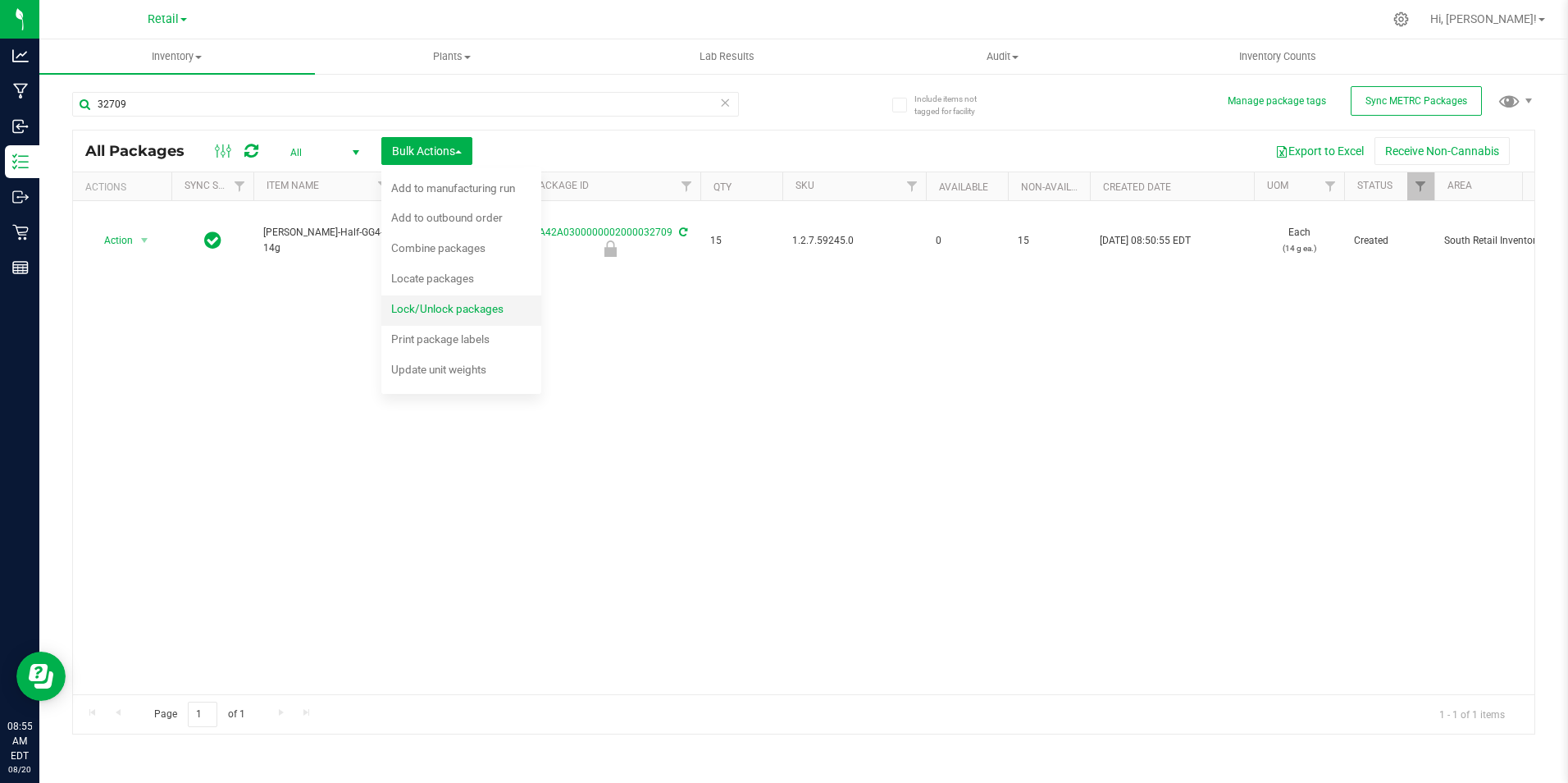
click at [448, 305] on span "Lock/Unlock packages" at bounding box center [447, 308] width 112 height 13
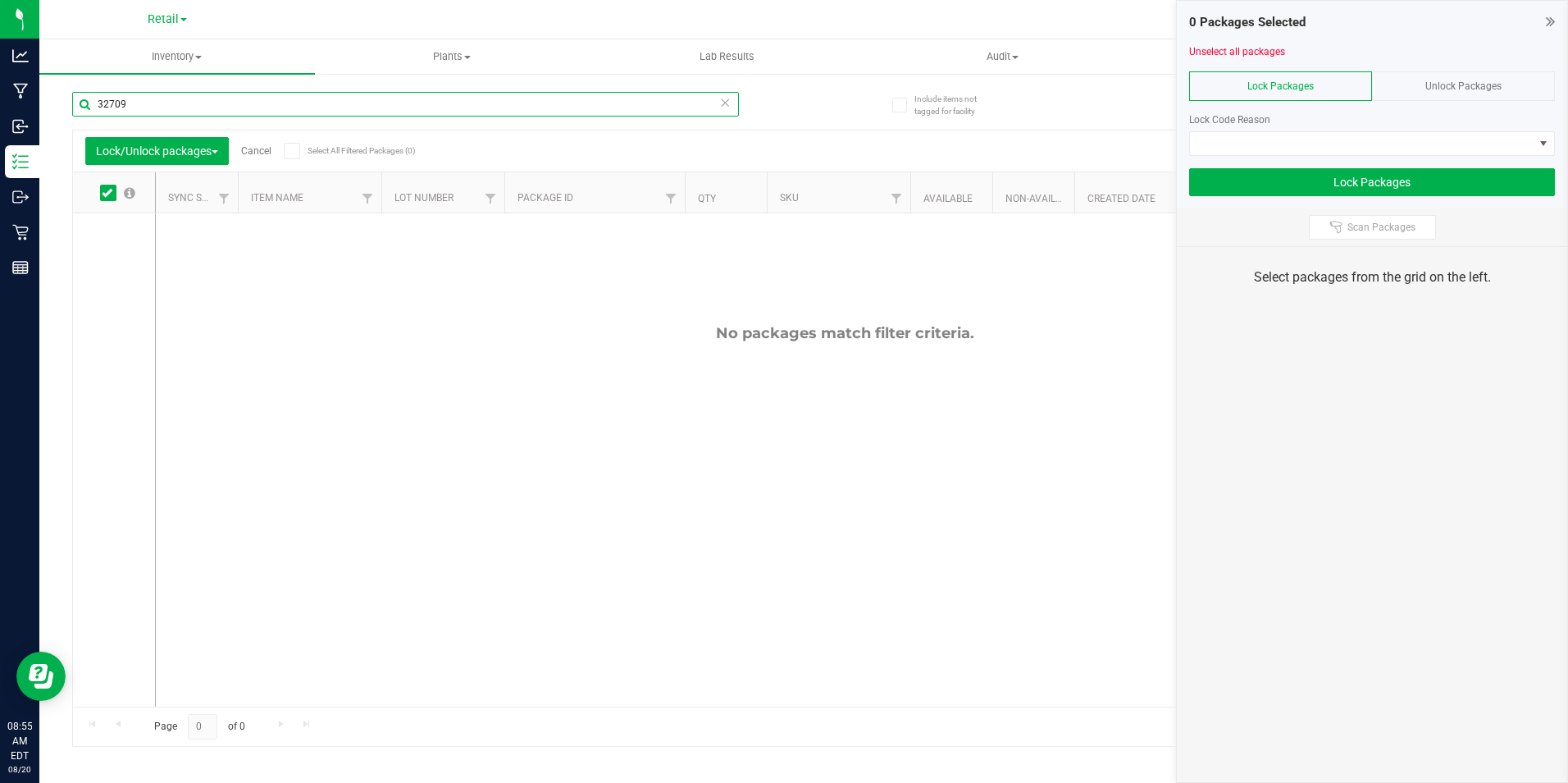
click at [175, 97] on input "32709" at bounding box center [405, 104] width 667 height 25
click at [175, 105] on input "32709" at bounding box center [405, 104] width 667 height 25
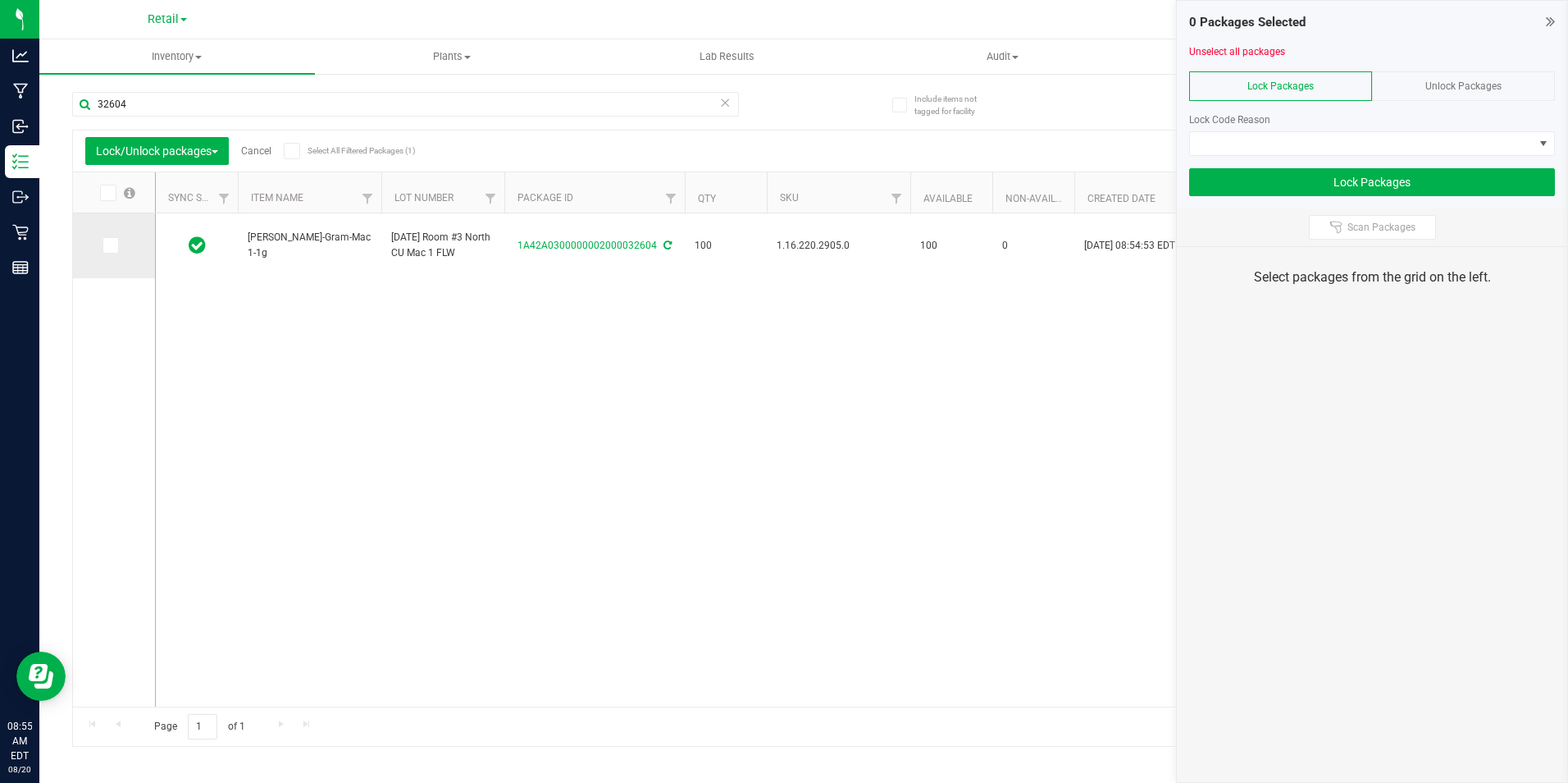
drag, startPoint x: 112, startPoint y: 255, endPoint x: 113, endPoint y: 239, distance: 16.0
click at [112, 254] on td at bounding box center [113, 245] width 82 height 65
click at [110, 245] on icon at bounding box center [108, 245] width 10 height 0
click at [0, 0] on input "checkbox" at bounding box center [0, 0] width 0 height 0
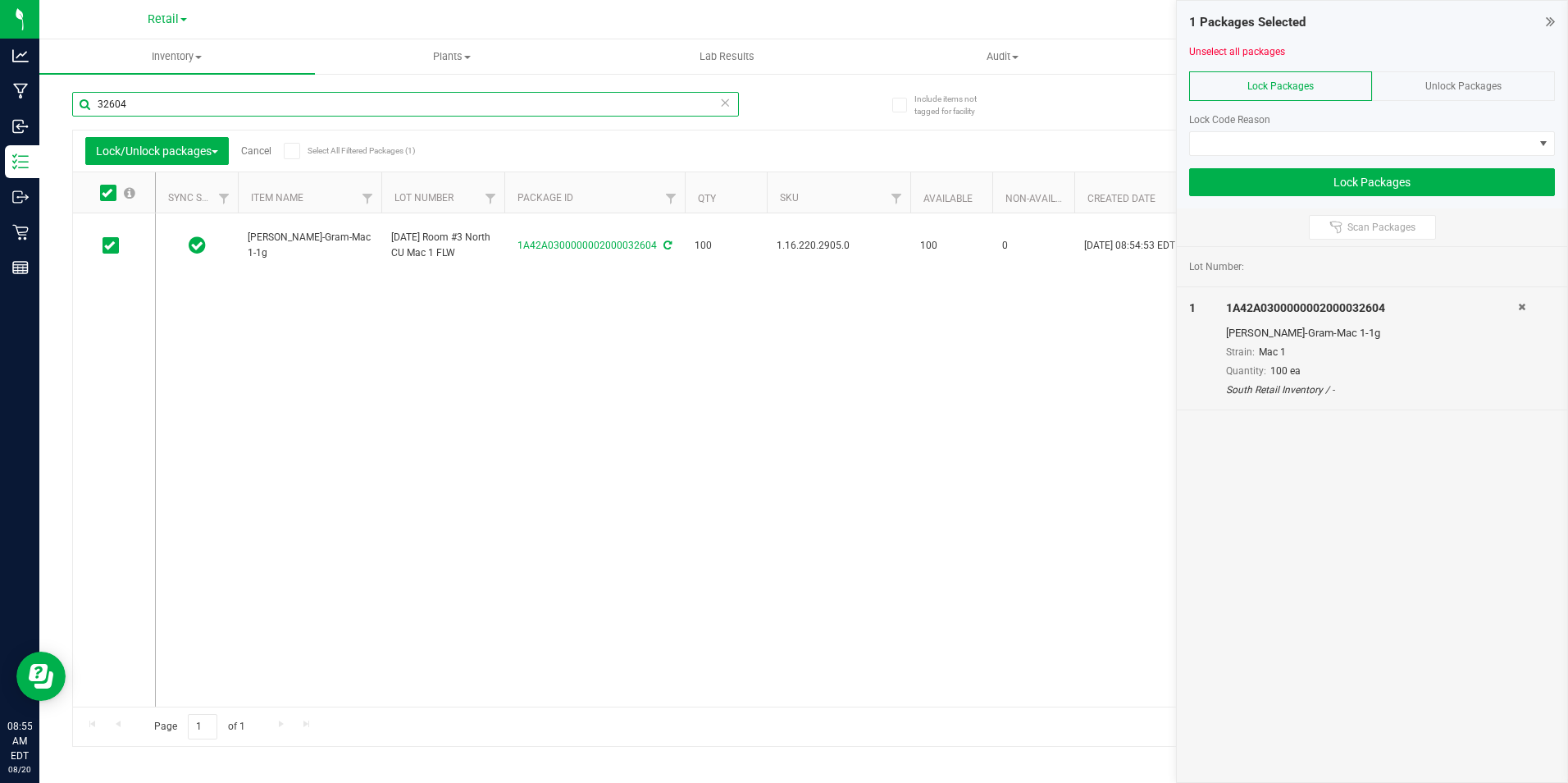
click at [168, 112] on input "32604" at bounding box center [405, 104] width 667 height 25
type input "32605"
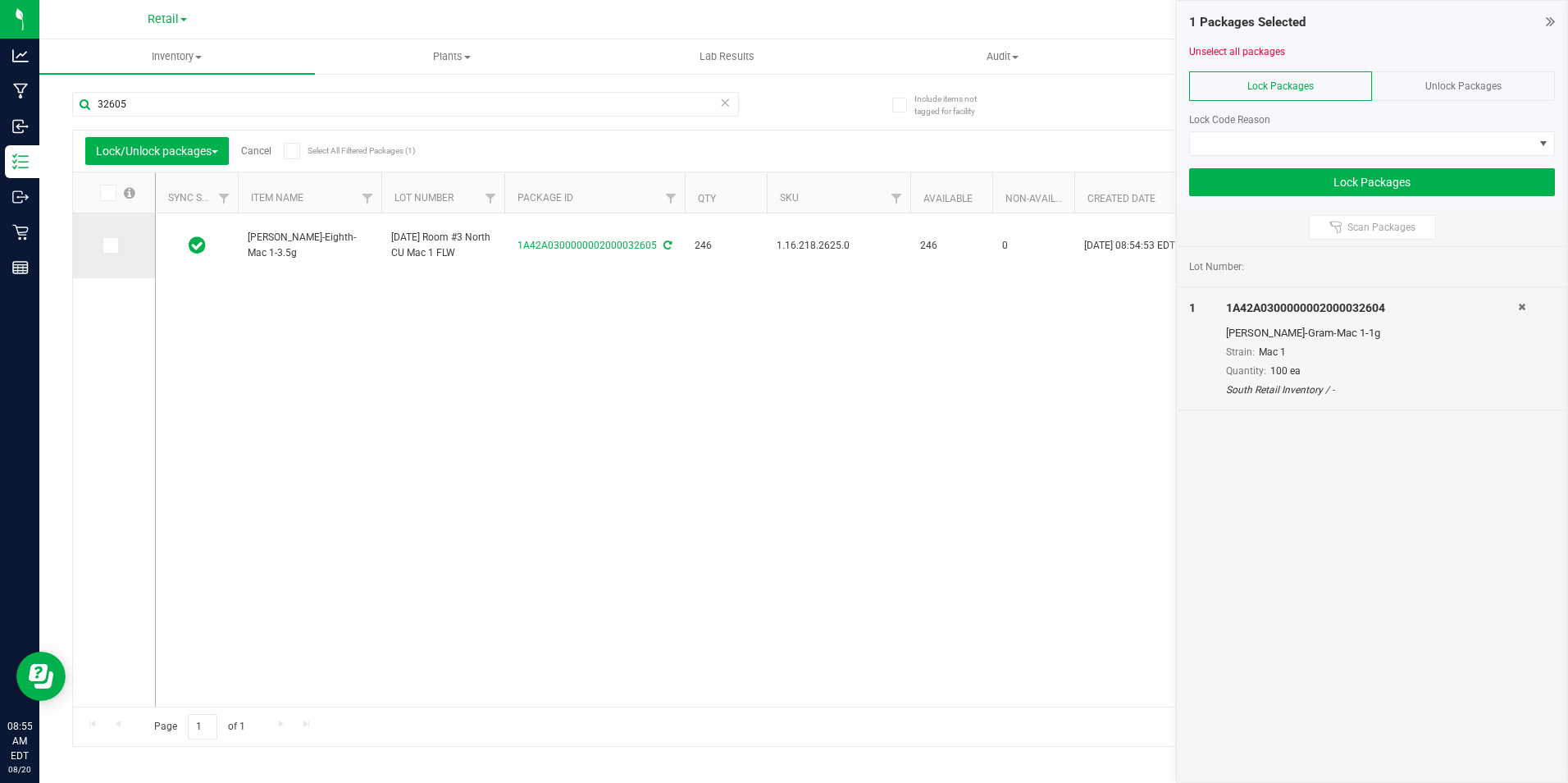
click at [108, 245] on icon at bounding box center [108, 245] width 10 height 0
click at [0, 0] on input "checkbox" at bounding box center [0, 0] width 0 height 0
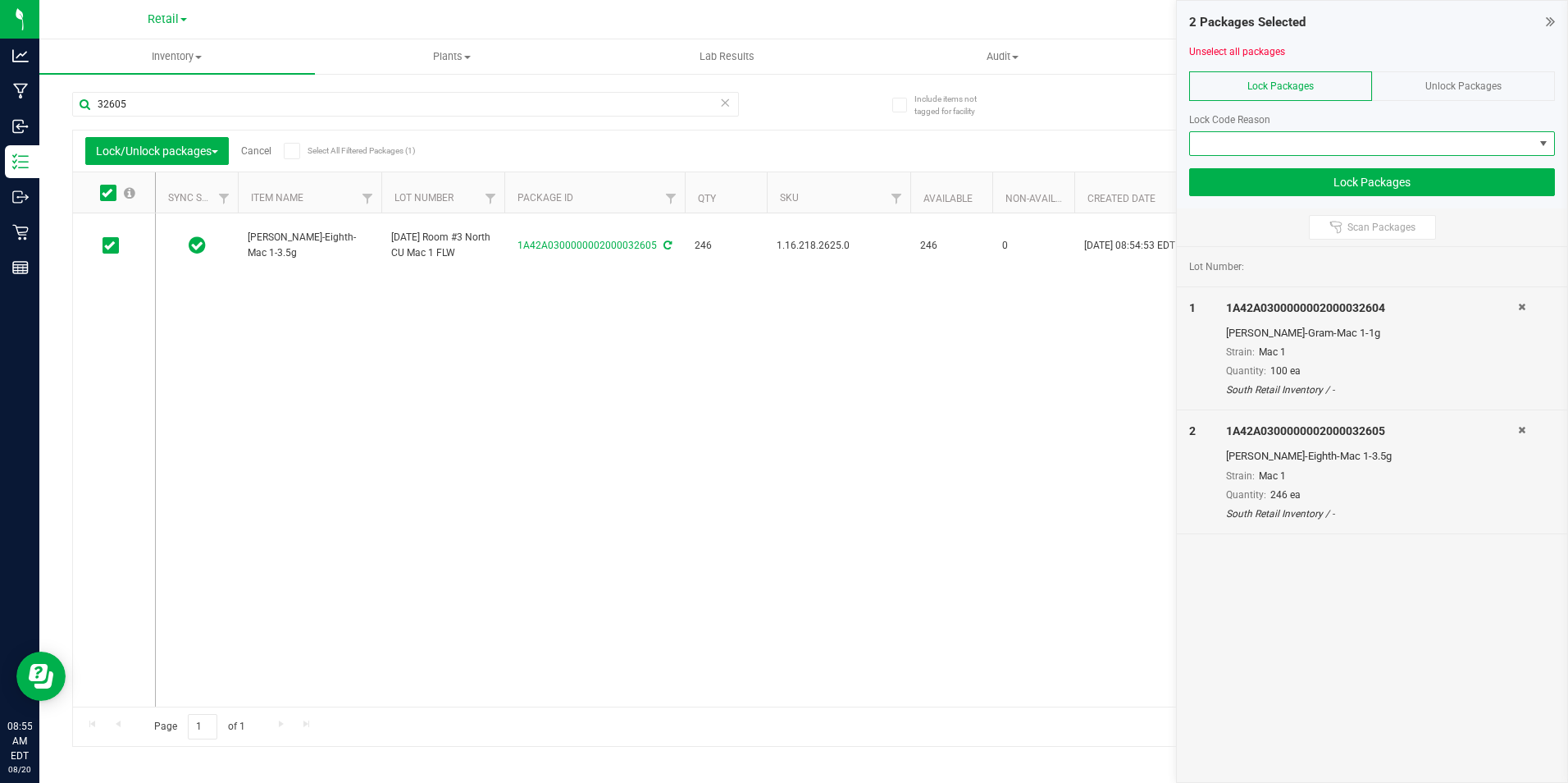
click at [1492, 150] on span at bounding box center [1362, 143] width 343 height 23
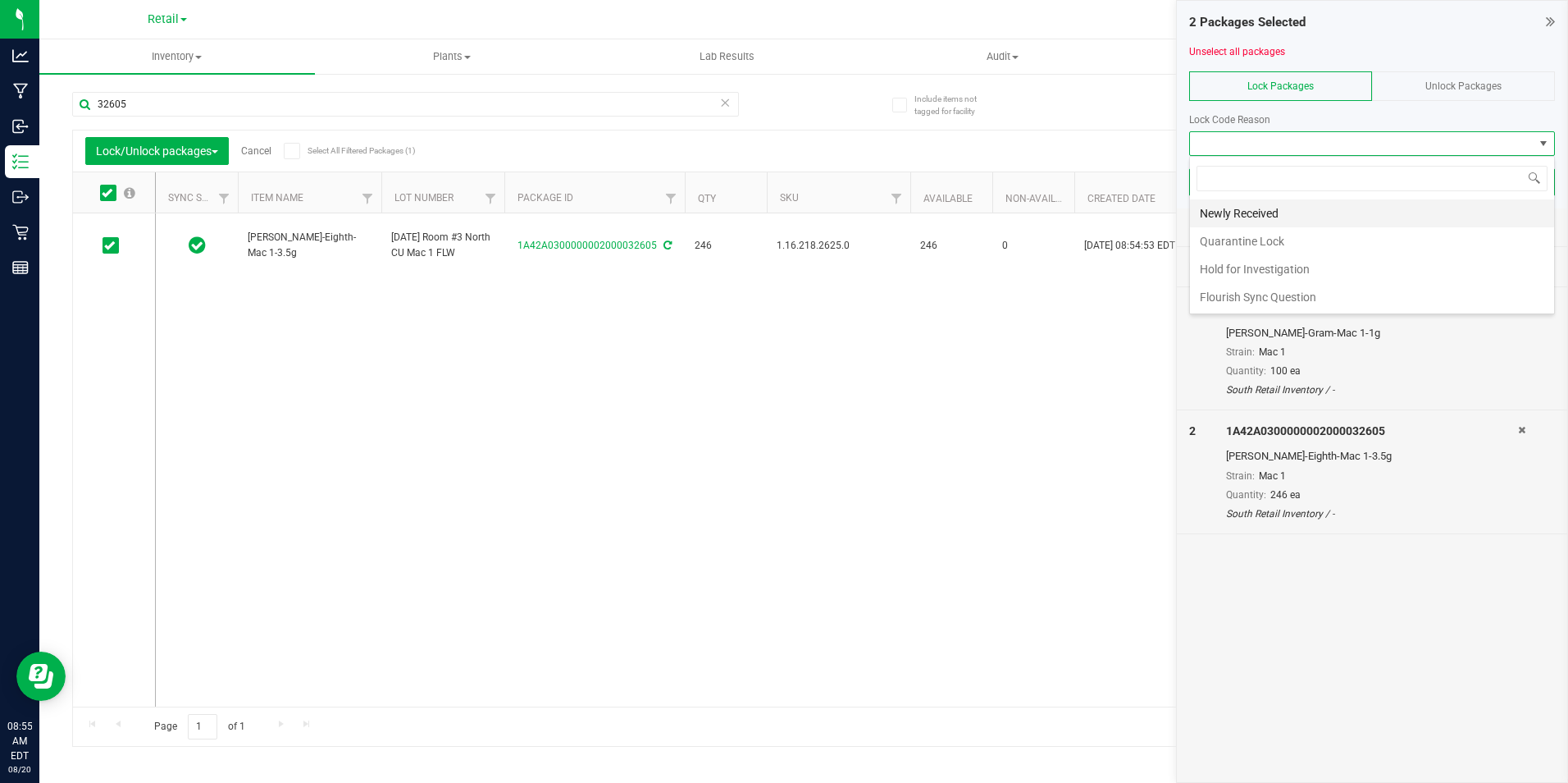
scroll to position [25, 366]
click at [1333, 216] on li "Newly Received" at bounding box center [1372, 213] width 364 height 28
click at [1333, 216] on button "Scan Packages" at bounding box center [1372, 227] width 127 height 25
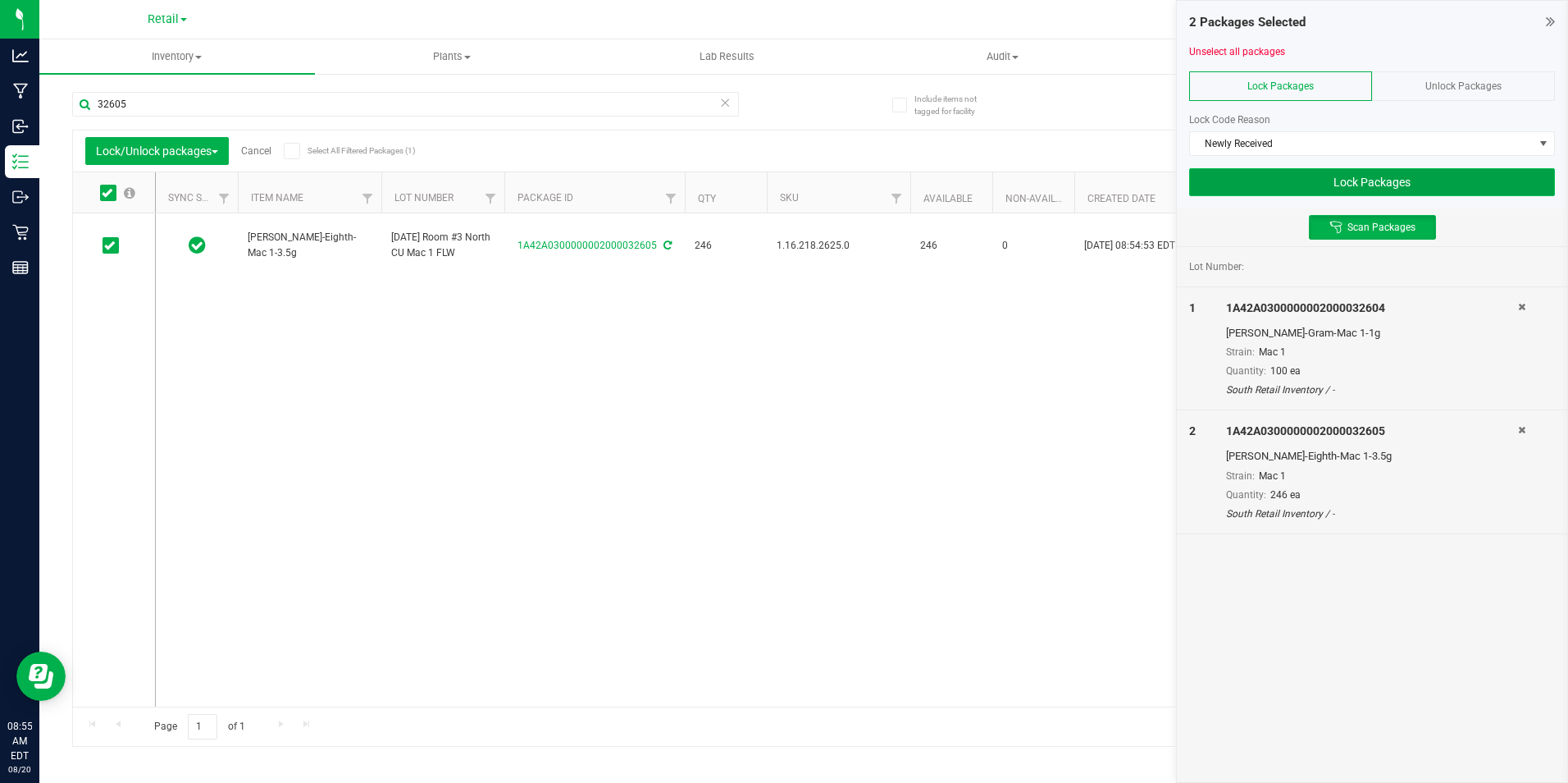
drag, startPoint x: 1299, startPoint y: 174, endPoint x: 1309, endPoint y: 180, distance: 11.7
click at [1301, 174] on button "Lock Packages" at bounding box center [1372, 182] width 366 height 28
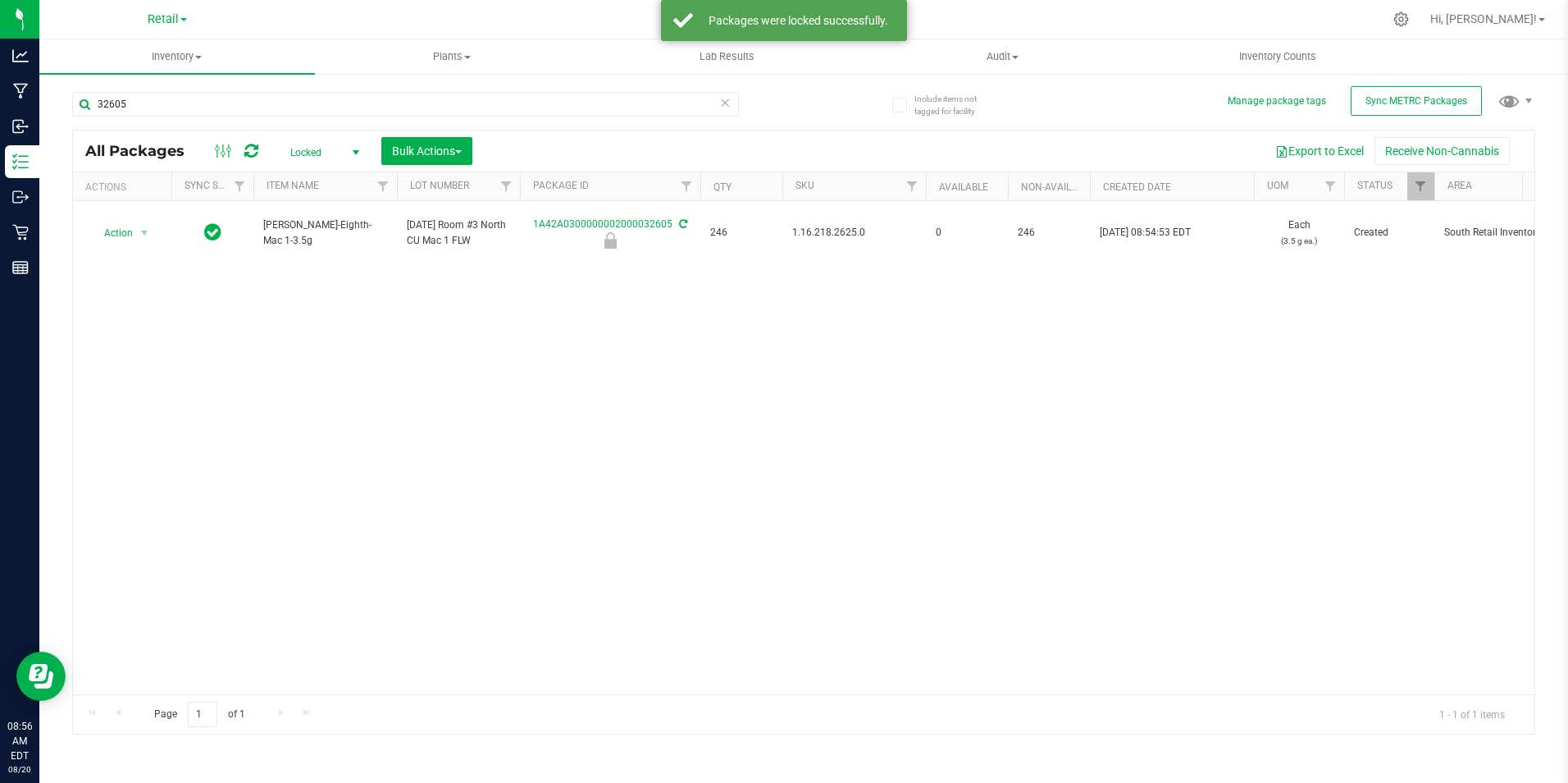
click at [341, 153] on span "Locked" at bounding box center [322, 153] width 91 height 23
click at [303, 257] on li "All" at bounding box center [321, 252] width 89 height 25
